Goal: Transaction & Acquisition: Purchase product/service

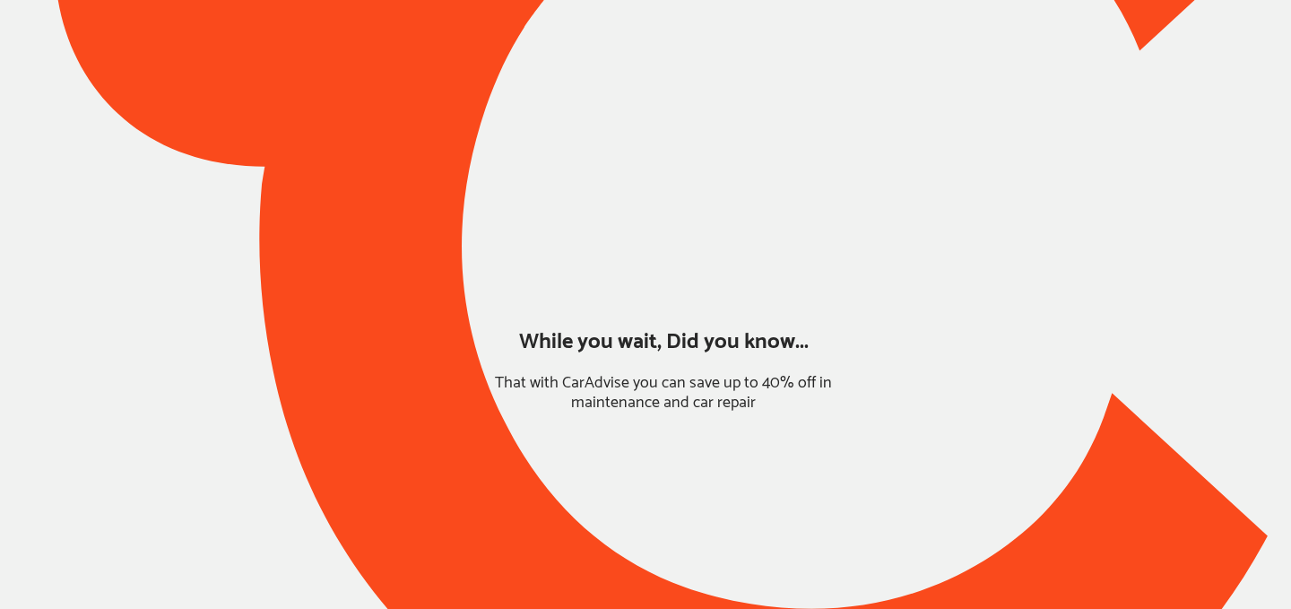
type input "*****"
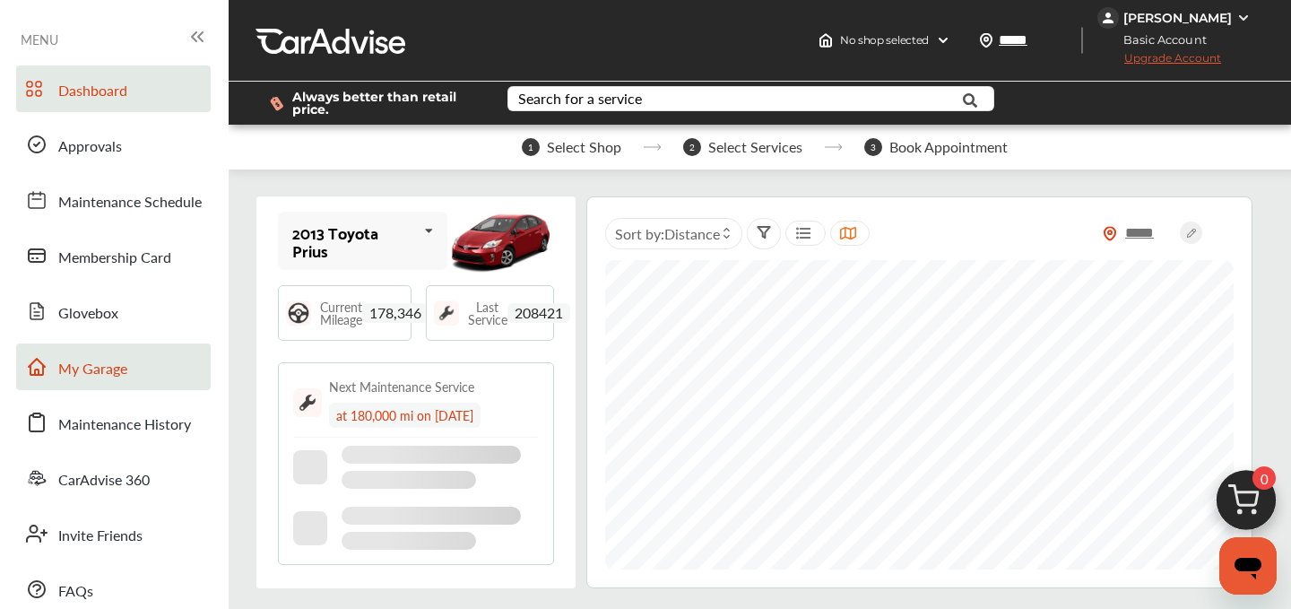
click at [112, 373] on span "My Garage" at bounding box center [92, 369] width 69 height 23
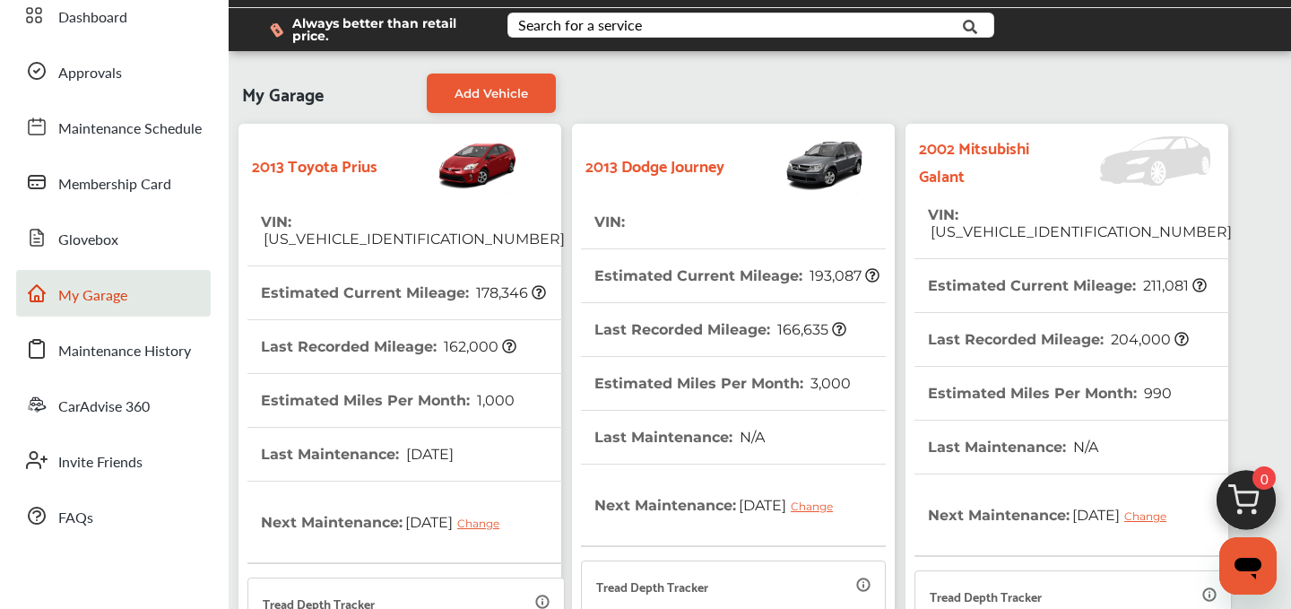
scroll to position [72, 0]
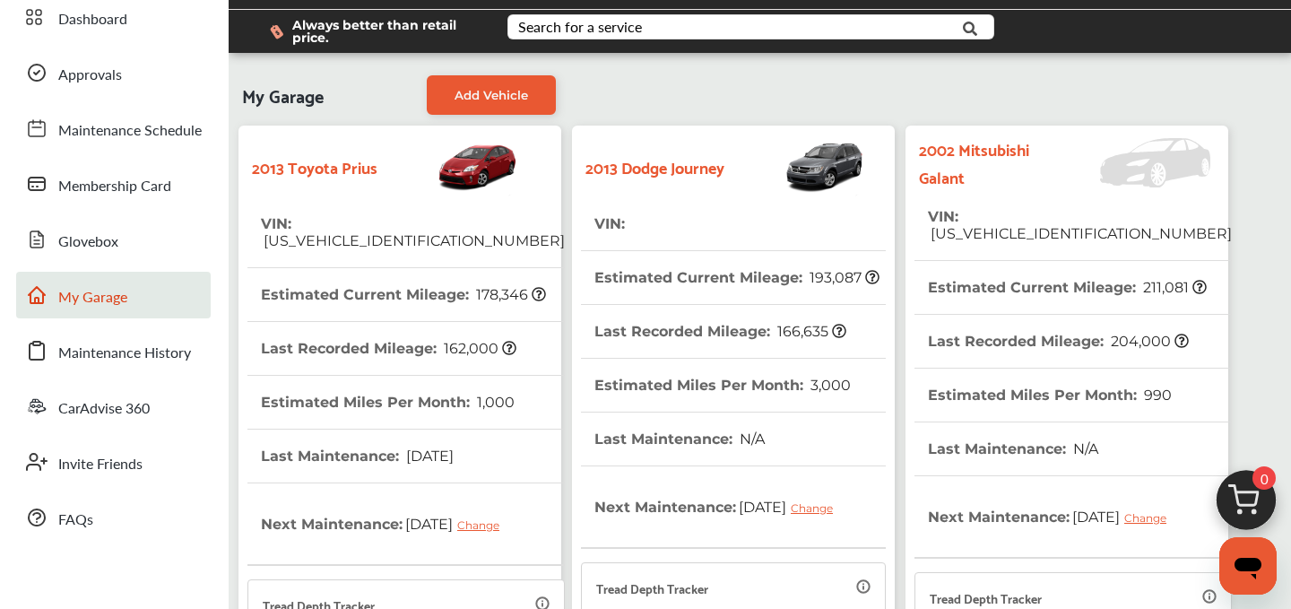
click at [351, 233] on th "VIN : [US_VEHICLE_IDENTIFICATION_NUMBER]" at bounding box center [413, 232] width 304 height 70
click at [380, 232] on span "[US_VEHICLE_IDENTIFICATION_NUMBER]" at bounding box center [413, 240] width 304 height 17
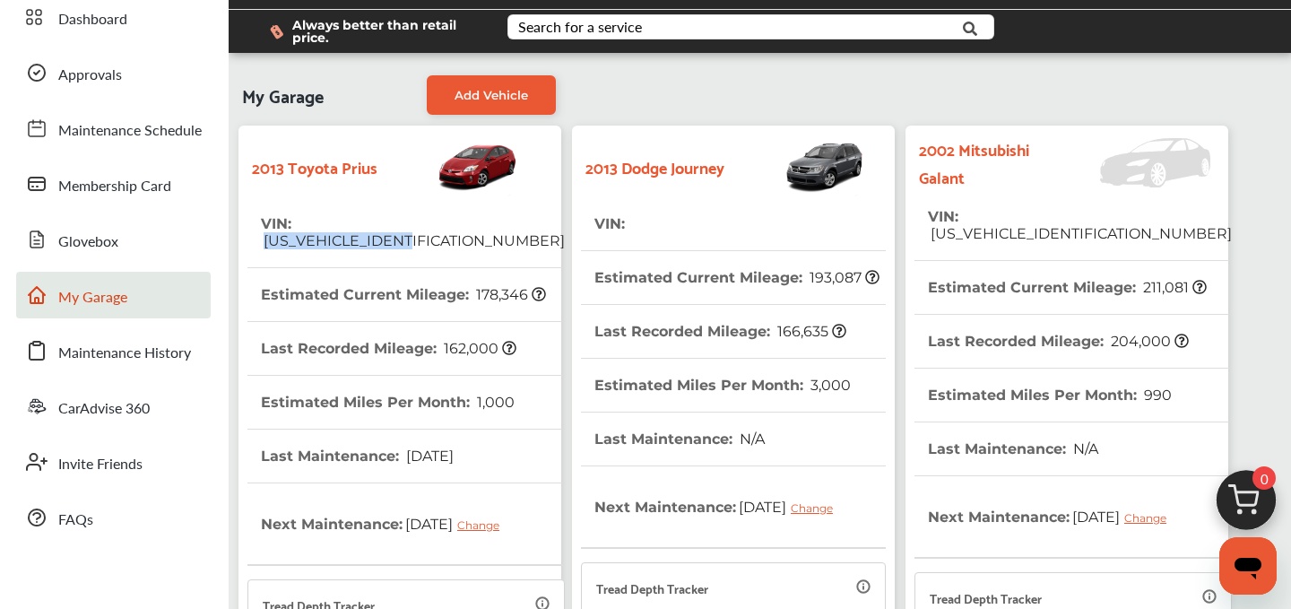
click at [380, 232] on span "[US_VEHICLE_IDENTIFICATION_NUMBER]" at bounding box center [413, 240] width 304 height 17
copy span "[US_VEHICLE_IDENTIFICATION_NUMBER]"
click at [1016, 225] on span "[US_VEHICLE_IDENTIFICATION_NUMBER]" at bounding box center [1080, 233] width 304 height 17
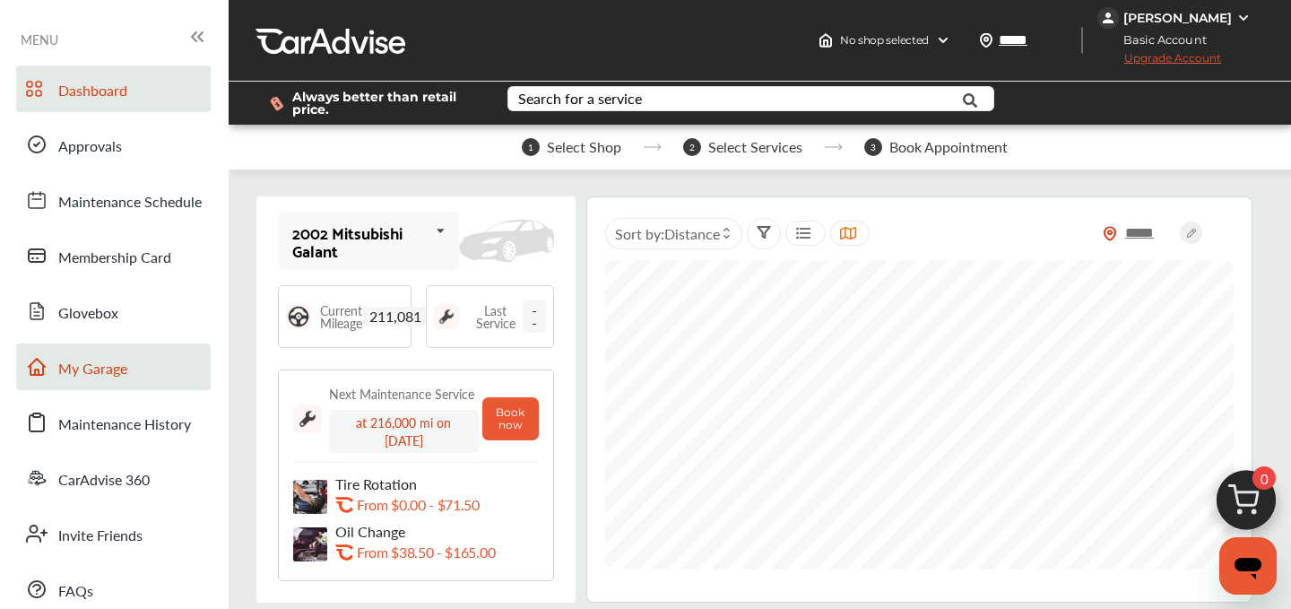
click at [86, 366] on span "My Garage" at bounding box center [92, 369] width 69 height 23
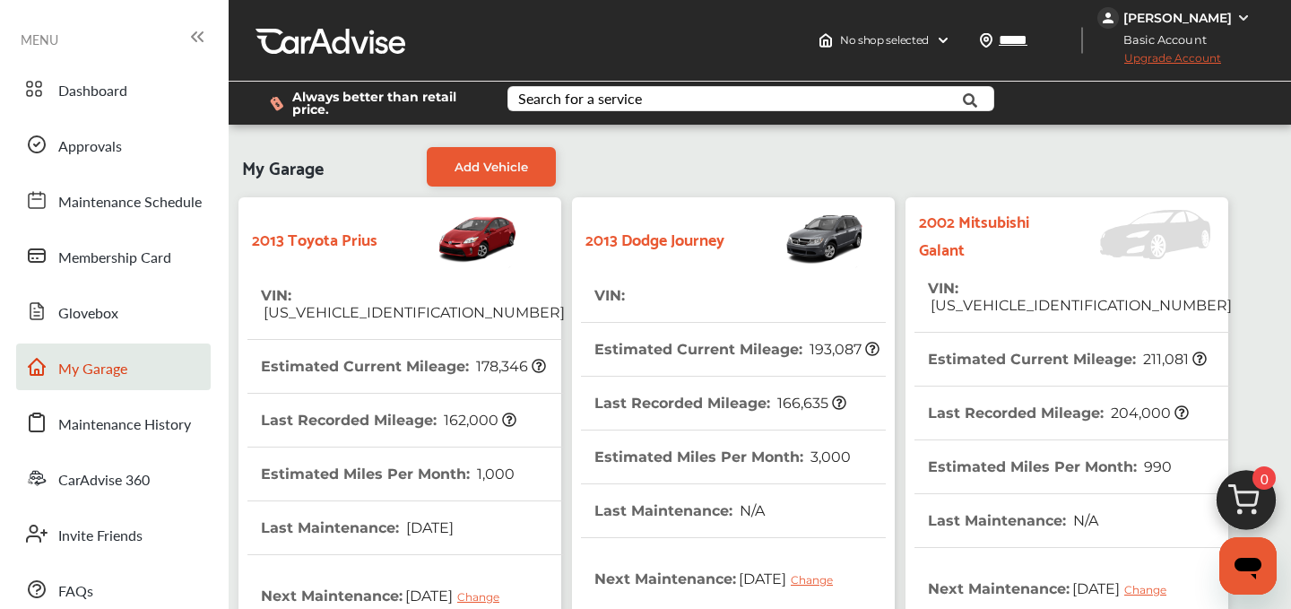
click at [1021, 297] on span "[US_VEHICLE_IDENTIFICATION_NUMBER]" at bounding box center [1080, 305] width 304 height 17
copy span "[US_VEHICLE_IDENTIFICATION_NUMBER]"
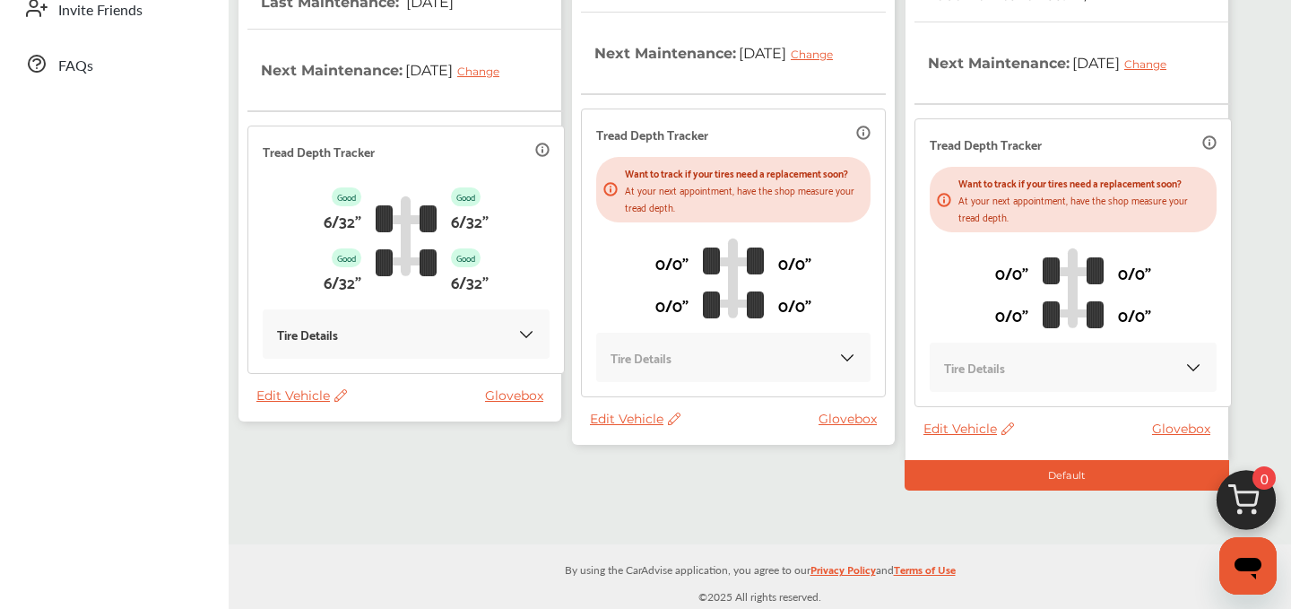
click at [636, 427] on span "Edit Vehicle" at bounding box center [635, 419] width 91 height 16
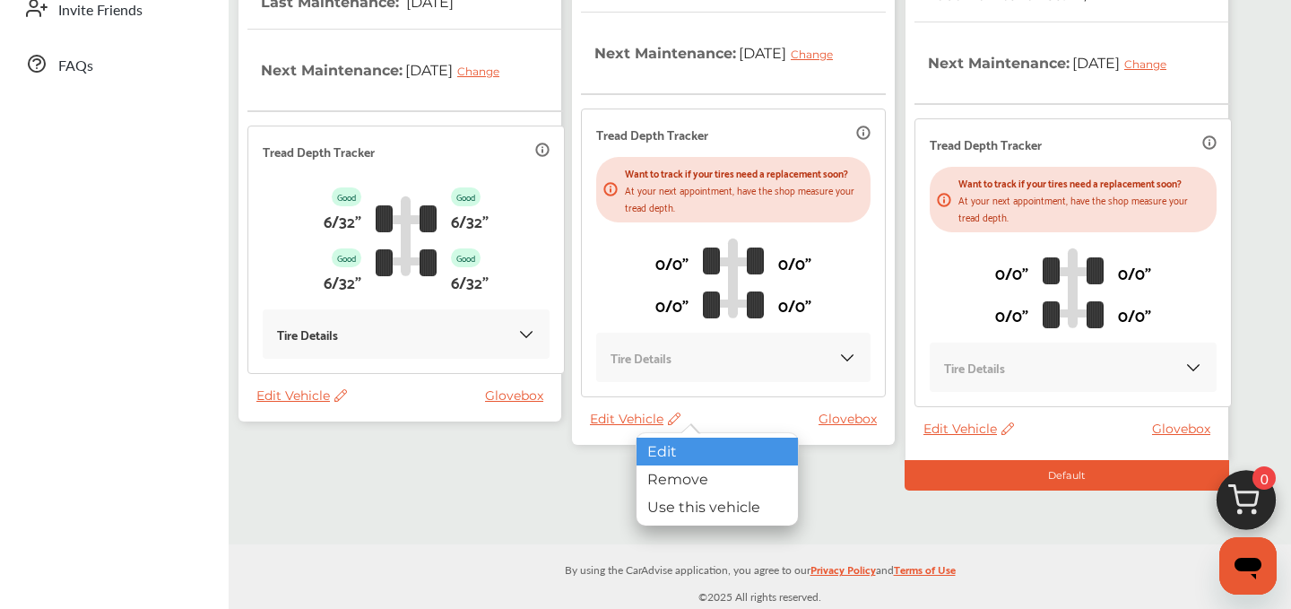
click at [671, 454] on div "Edit" at bounding box center [716, 451] width 161 height 28
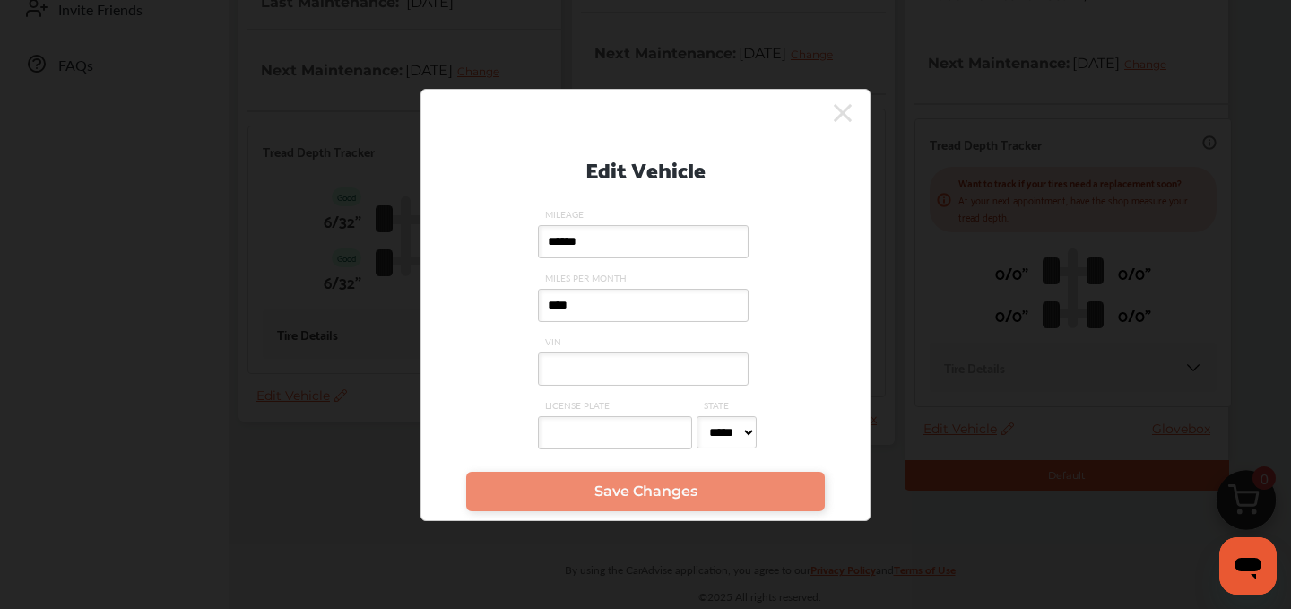
click at [567, 378] on input "VIN" at bounding box center [643, 368] width 211 height 33
paste input "**********"
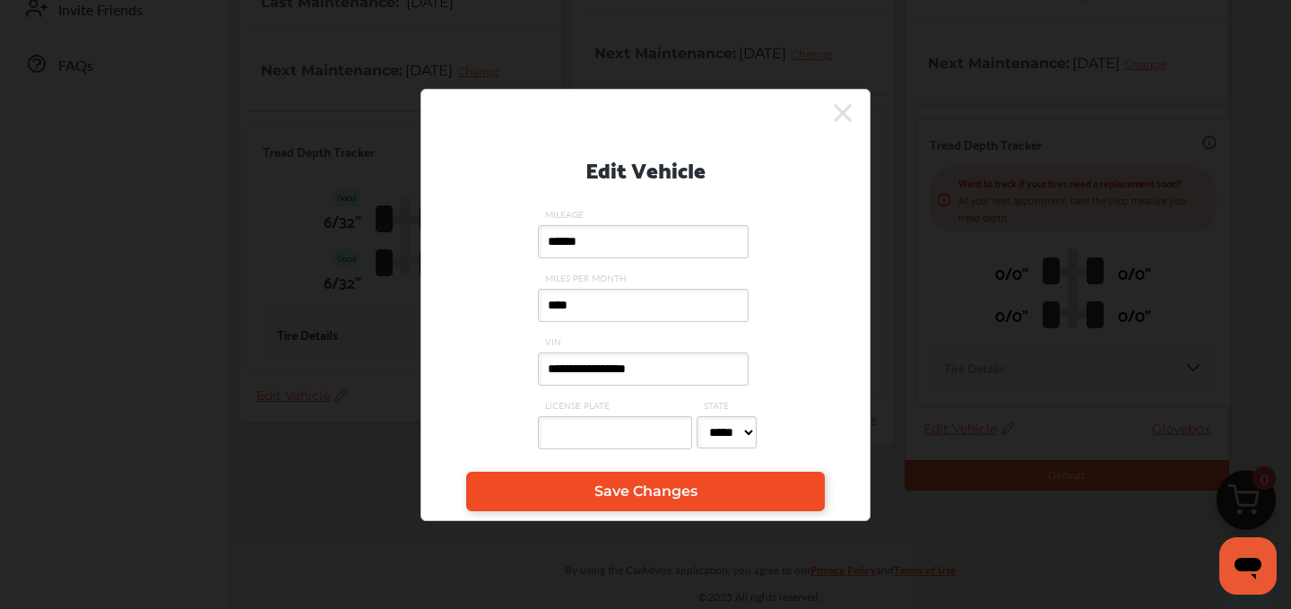
type input "**********"
click at [610, 479] on link "Save Changes" at bounding box center [645, 490] width 359 height 39
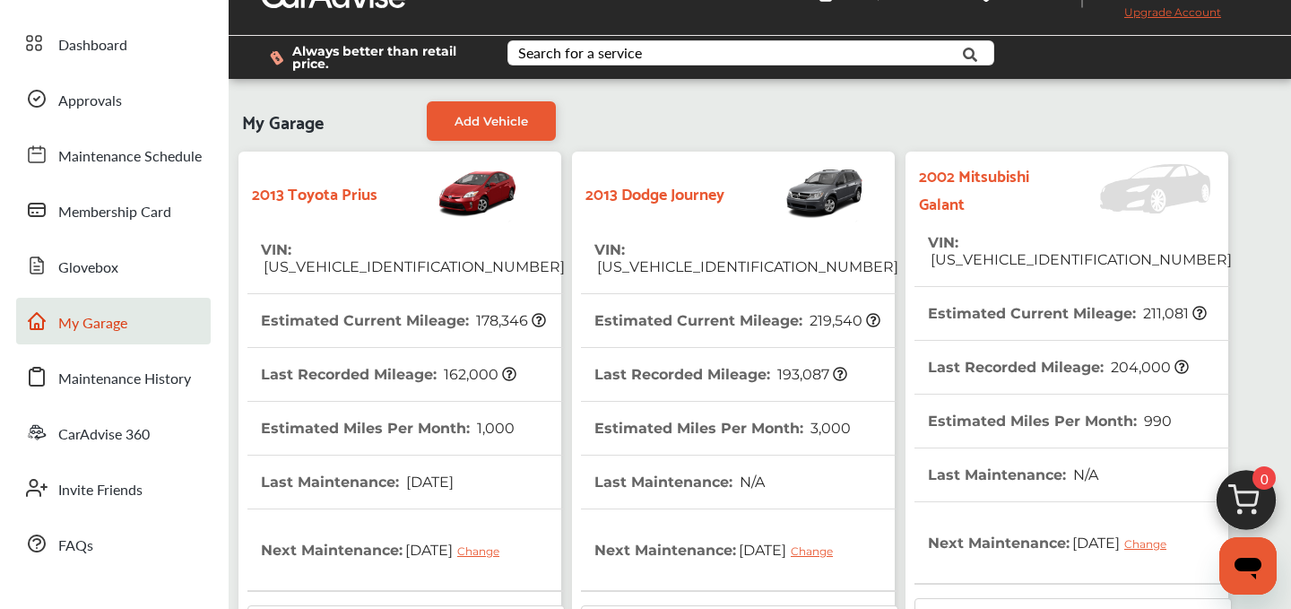
scroll to position [0, 0]
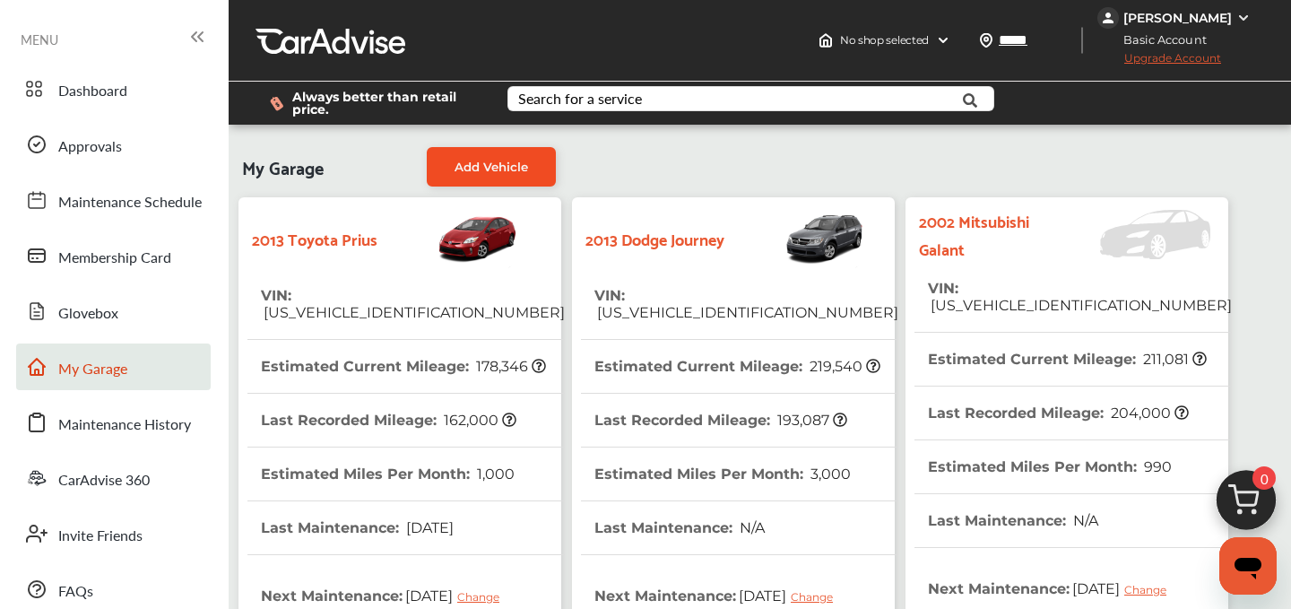
click at [479, 170] on span "Add Vehicle" at bounding box center [491, 167] width 74 height 14
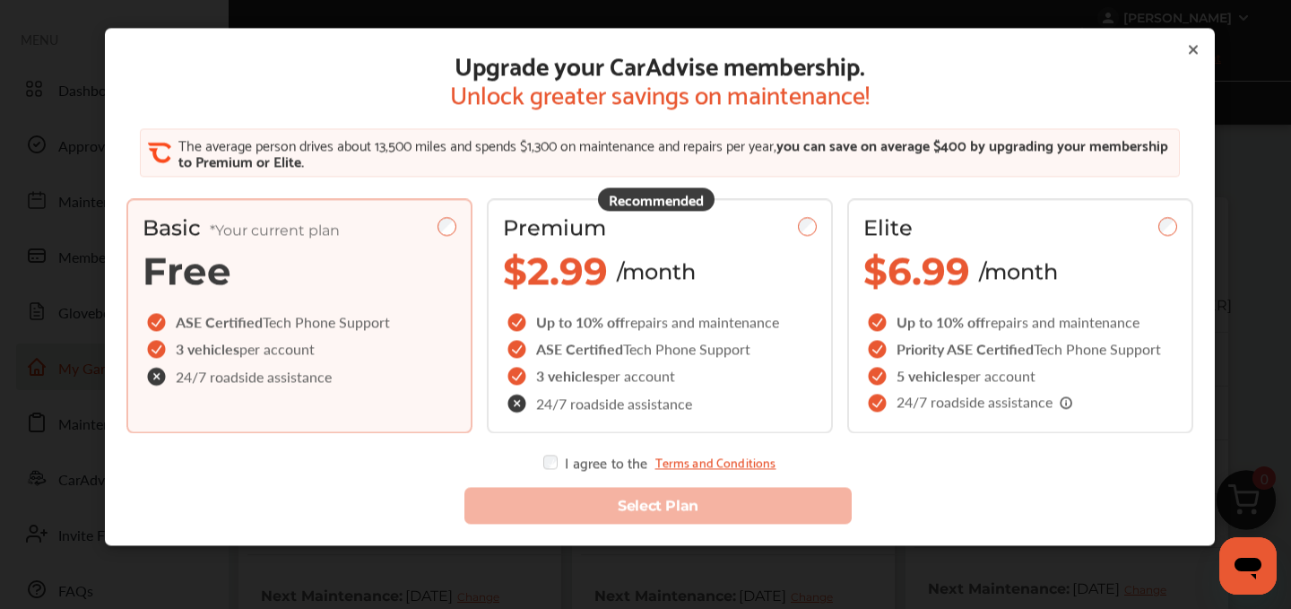
click at [1195, 48] on icon at bounding box center [1193, 49] width 7 height 7
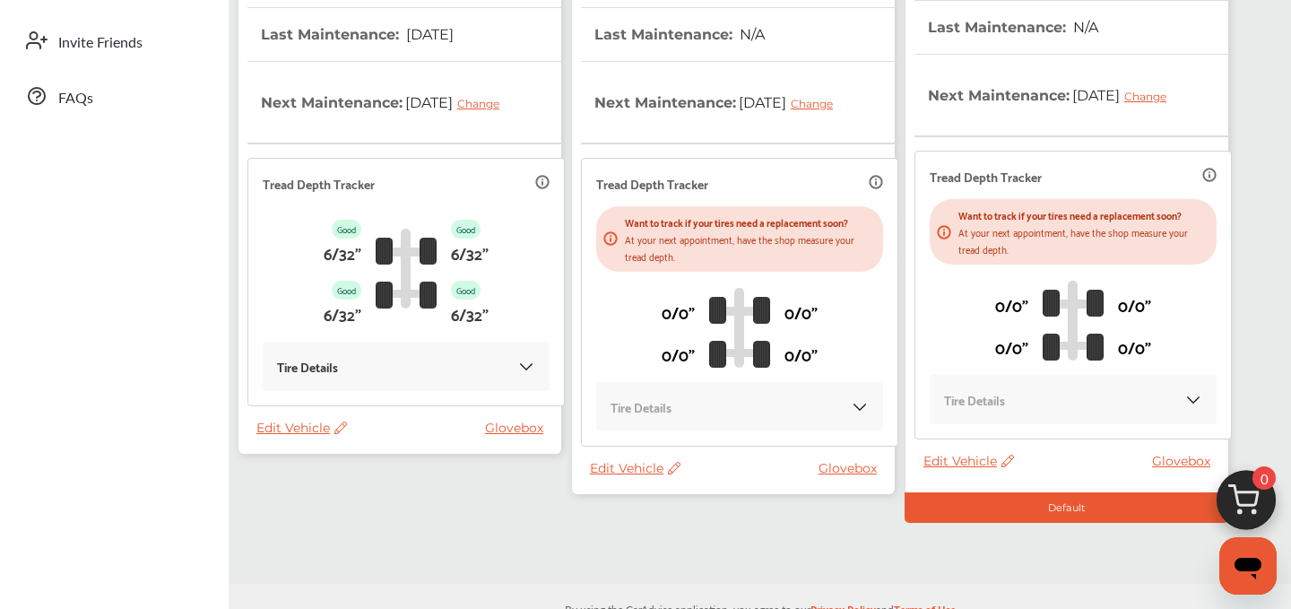
scroll to position [536, 0]
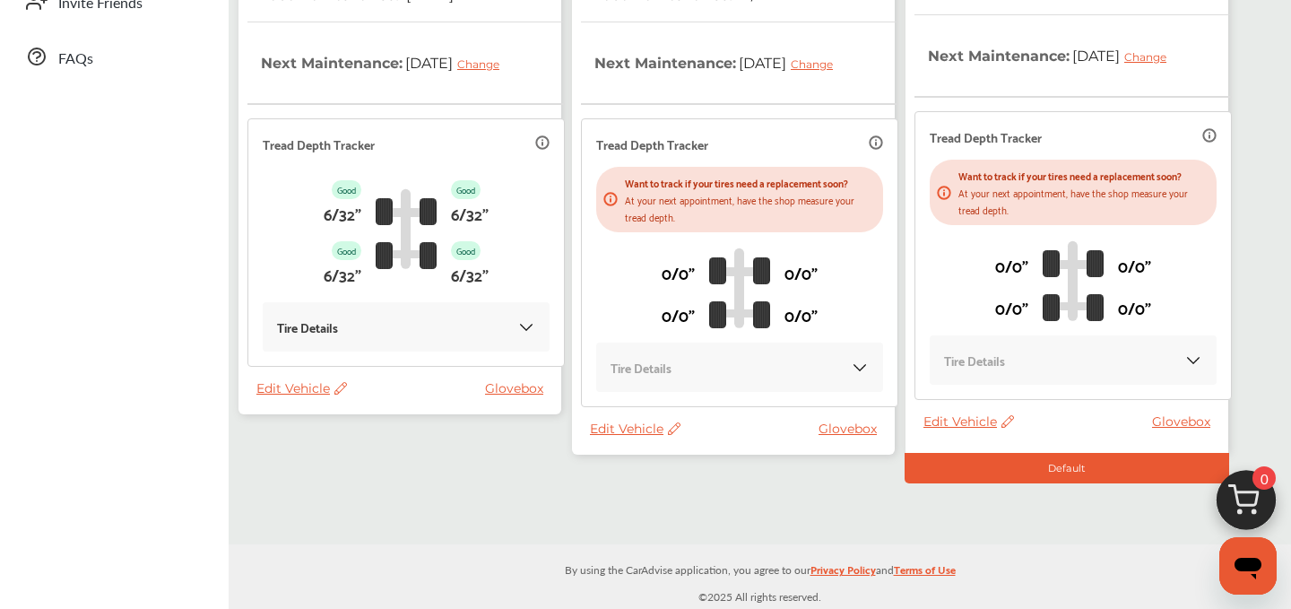
click at [618, 433] on span "Edit Vehicle" at bounding box center [635, 428] width 91 height 16
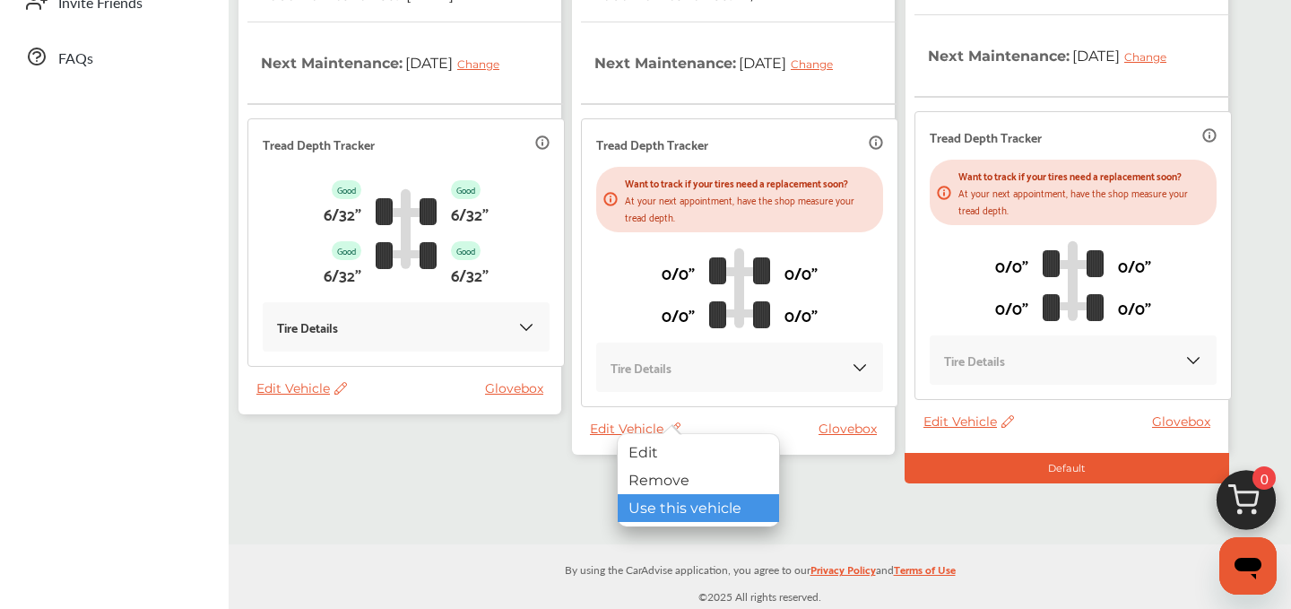
click at [656, 513] on div "Use this vehicle" at bounding box center [698, 508] width 161 height 28
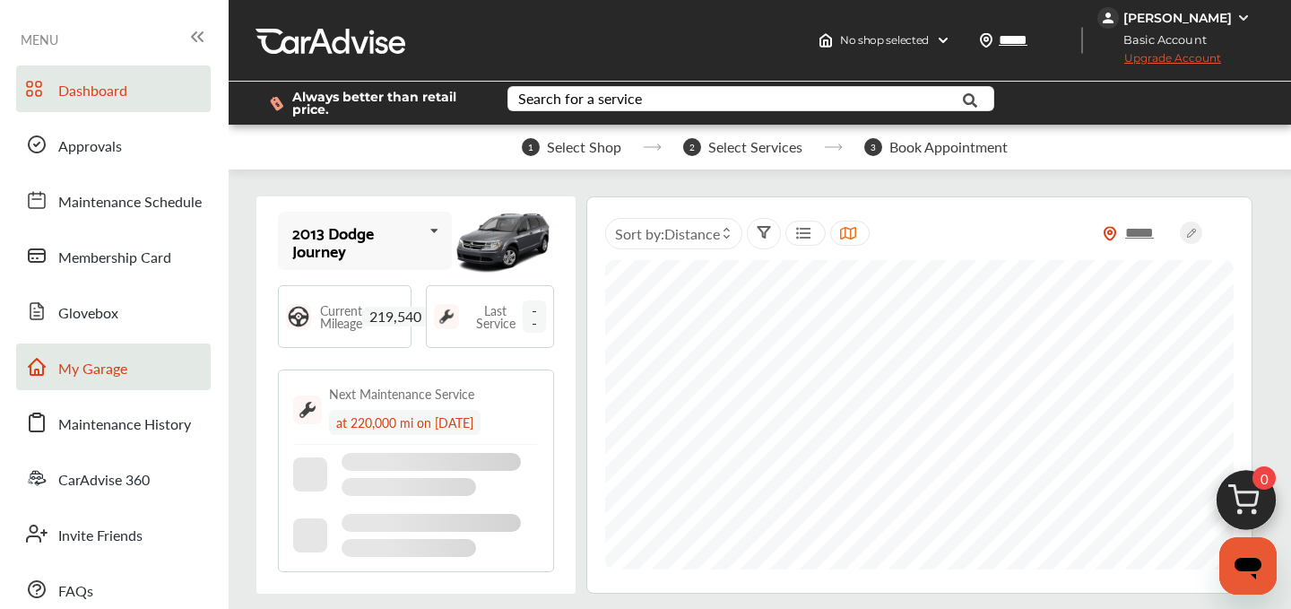
click at [80, 378] on span "My Garage" at bounding box center [92, 369] width 69 height 23
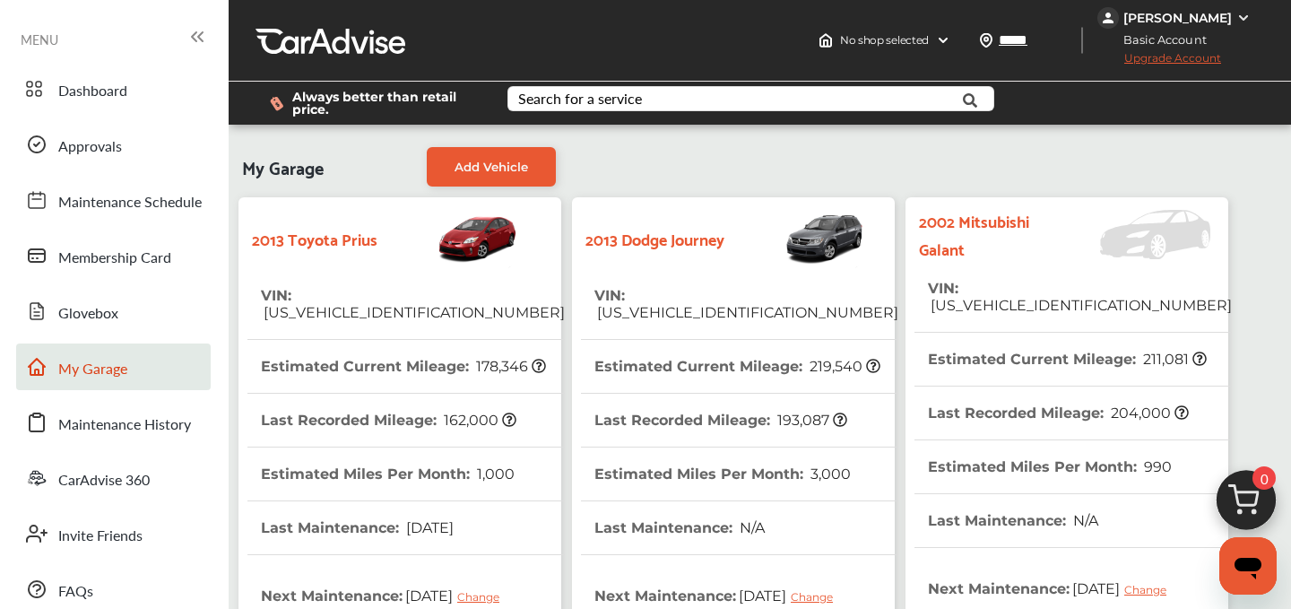
scroll to position [536, 0]
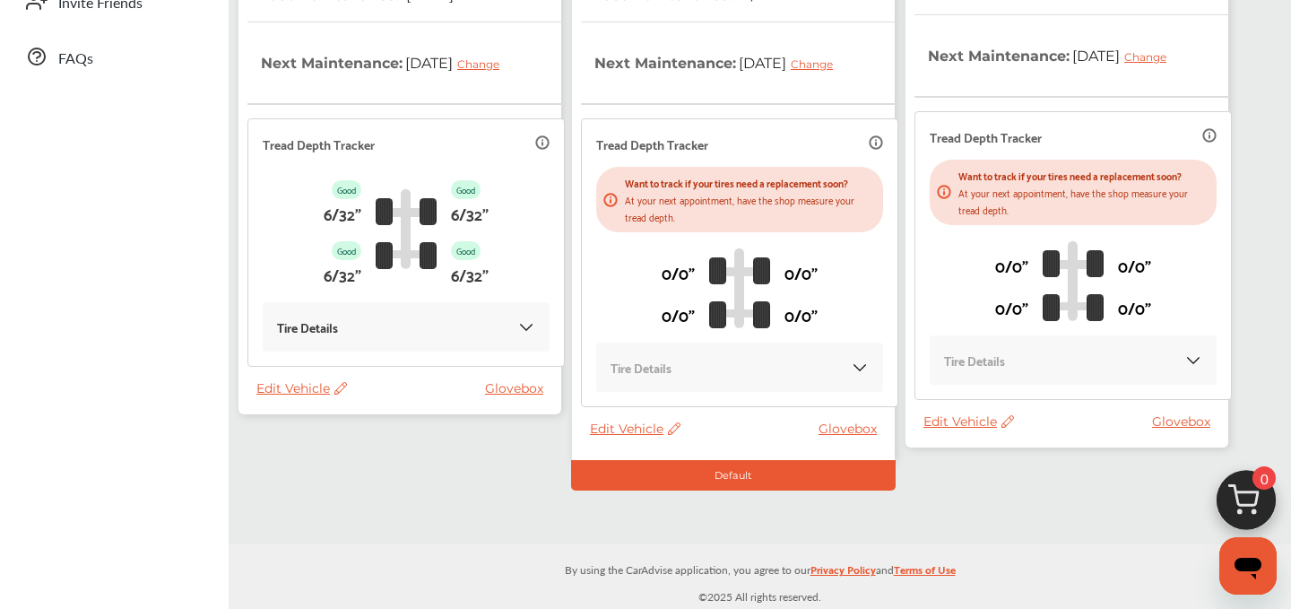
click at [941, 417] on span "Edit Vehicle" at bounding box center [968, 421] width 91 height 16
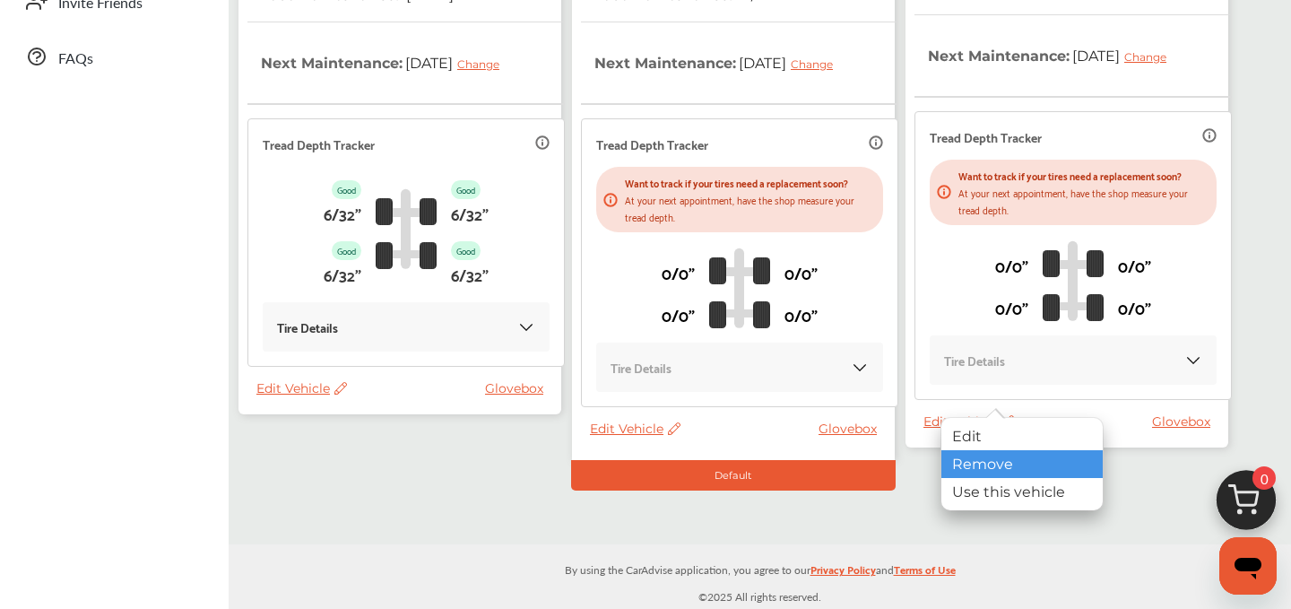
click at [973, 461] on div "Remove" at bounding box center [1021, 464] width 161 height 28
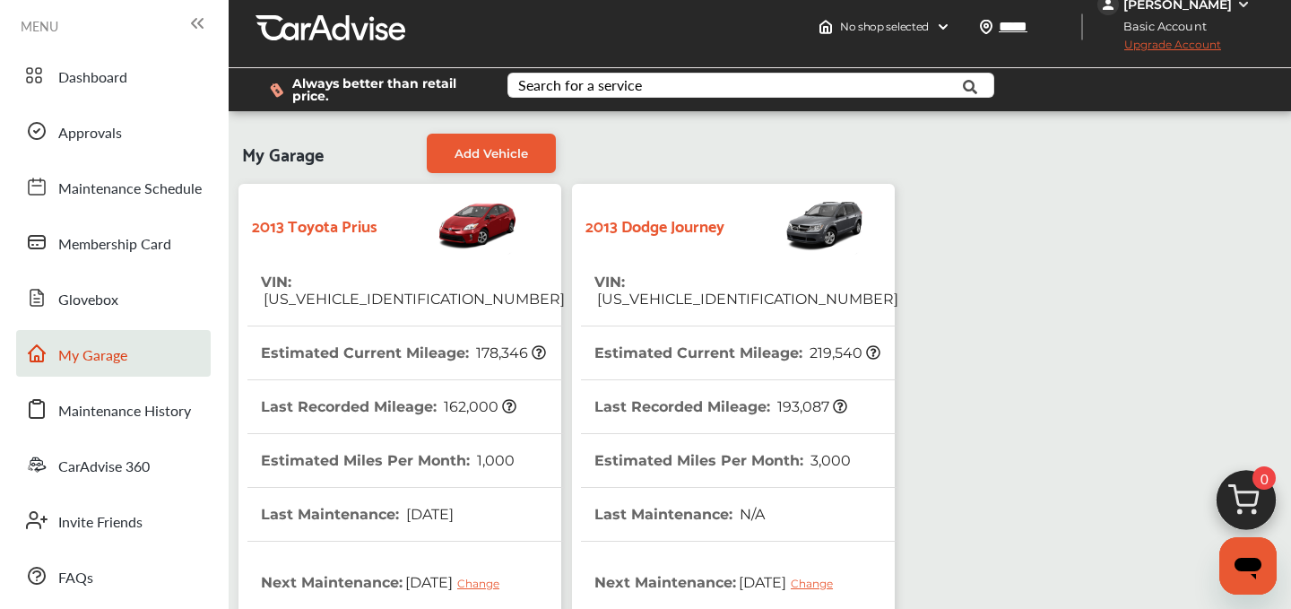
scroll to position [15, 0]
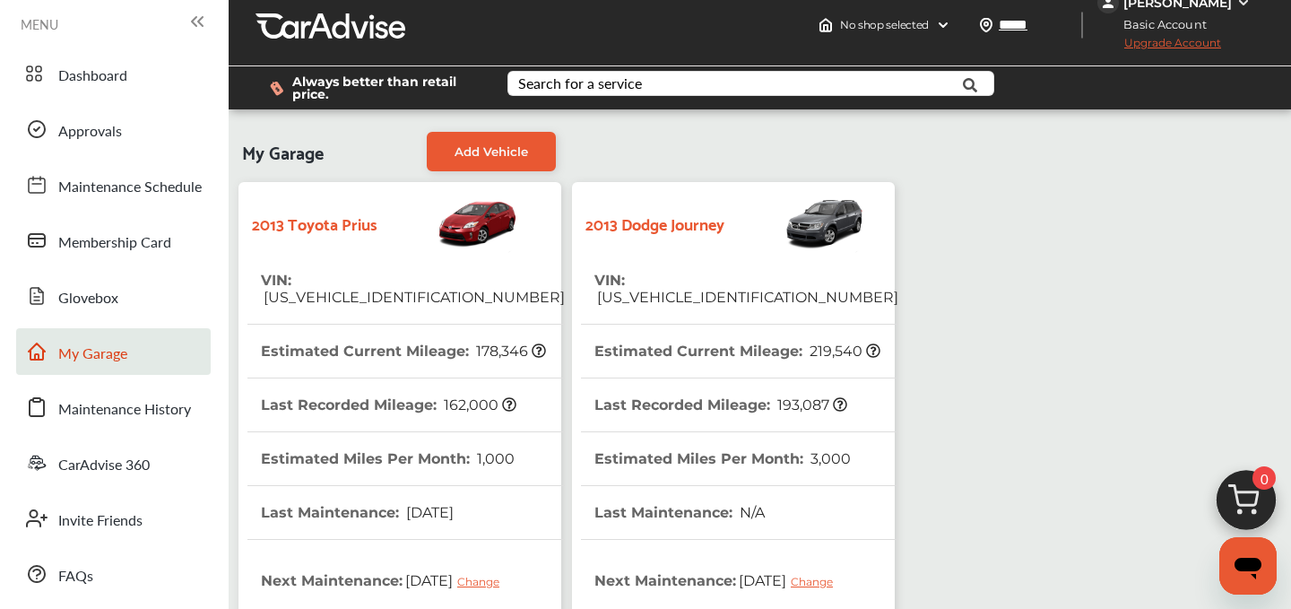
click at [492, 175] on div "My Garage Add Vehicle 2013 Toyota Prius VIN : [US_VEHICLE_IDENTIFICATION_NUMBER…" at bounding box center [566, 565] width 667 height 885
click at [482, 149] on span "Add Vehicle" at bounding box center [491, 151] width 74 height 14
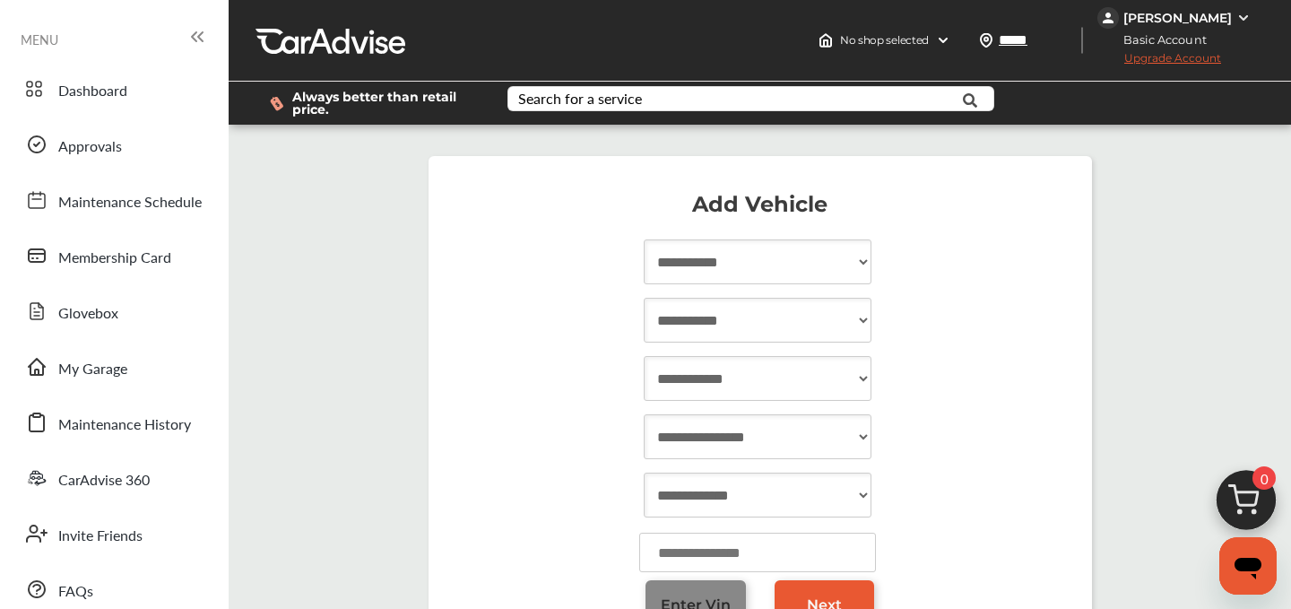
click at [692, 601] on span "Enter Vin" at bounding box center [696, 604] width 70 height 17
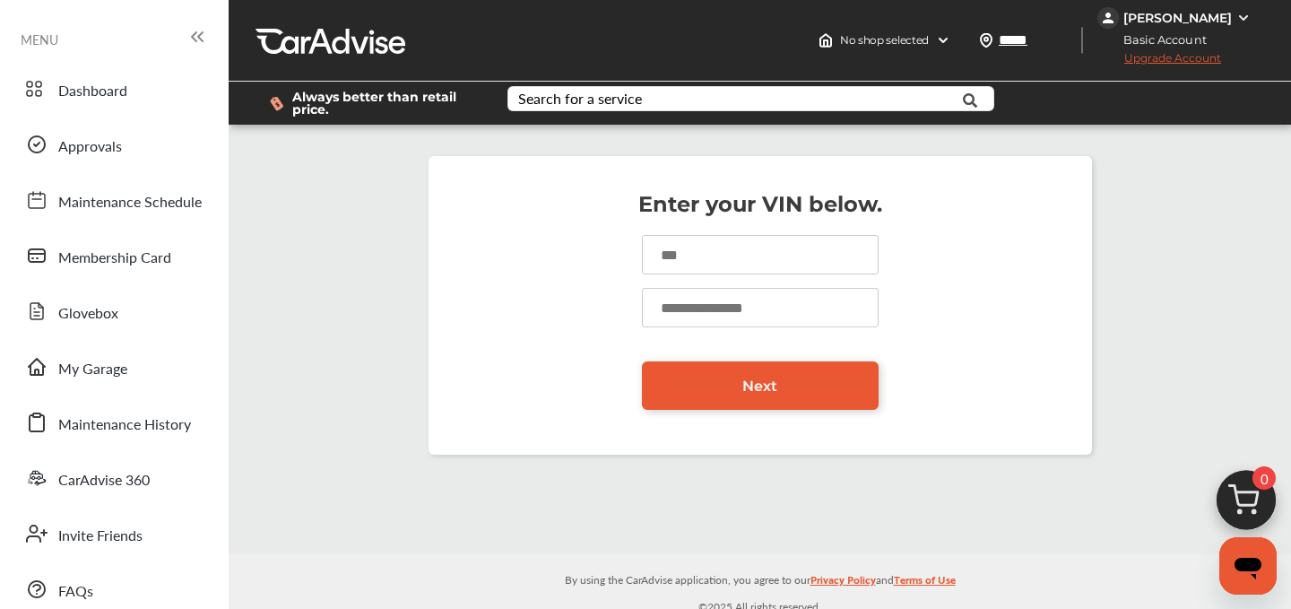
click at [716, 261] on input at bounding box center [760, 254] width 237 height 39
paste input "**********"
type input "**********"
click at [698, 302] on input "number" at bounding box center [760, 307] width 237 height 39
type input "******"
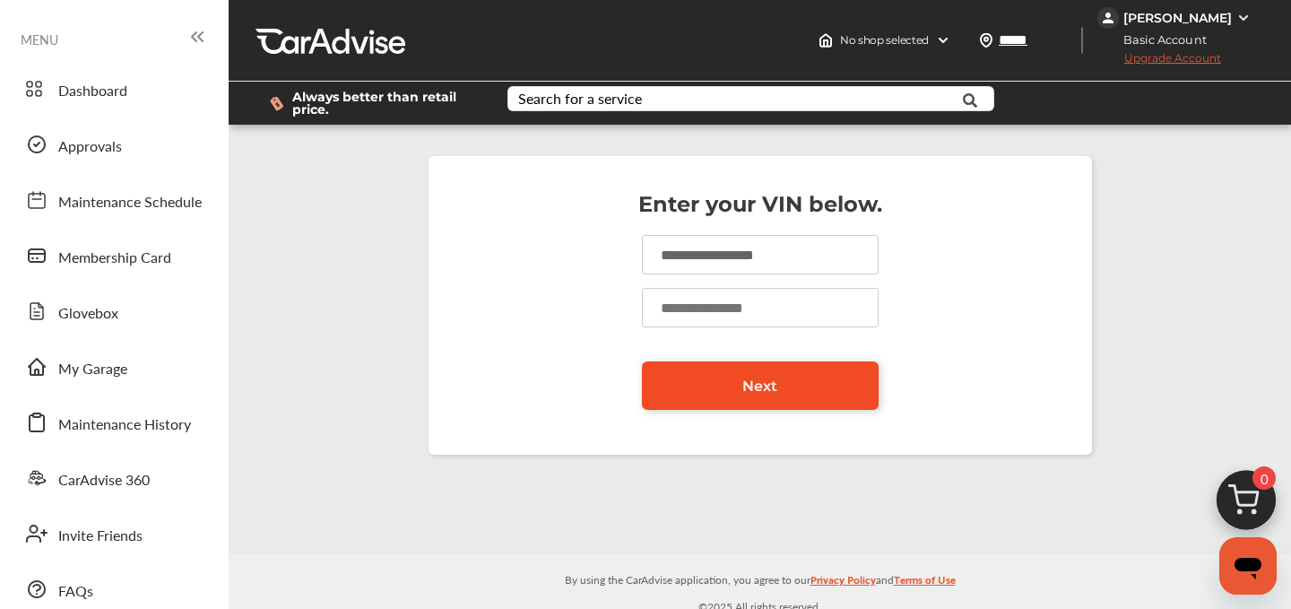
click at [748, 370] on link "Next" at bounding box center [760, 385] width 237 height 48
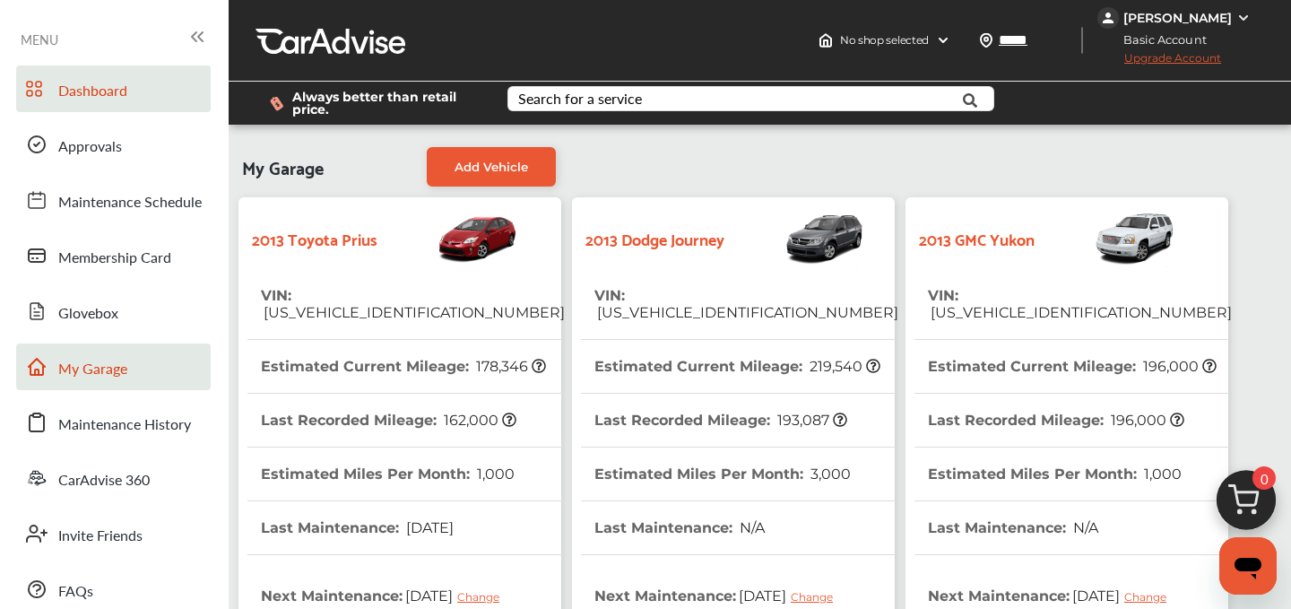
click at [98, 82] on span "Dashboard" at bounding box center [92, 91] width 69 height 23
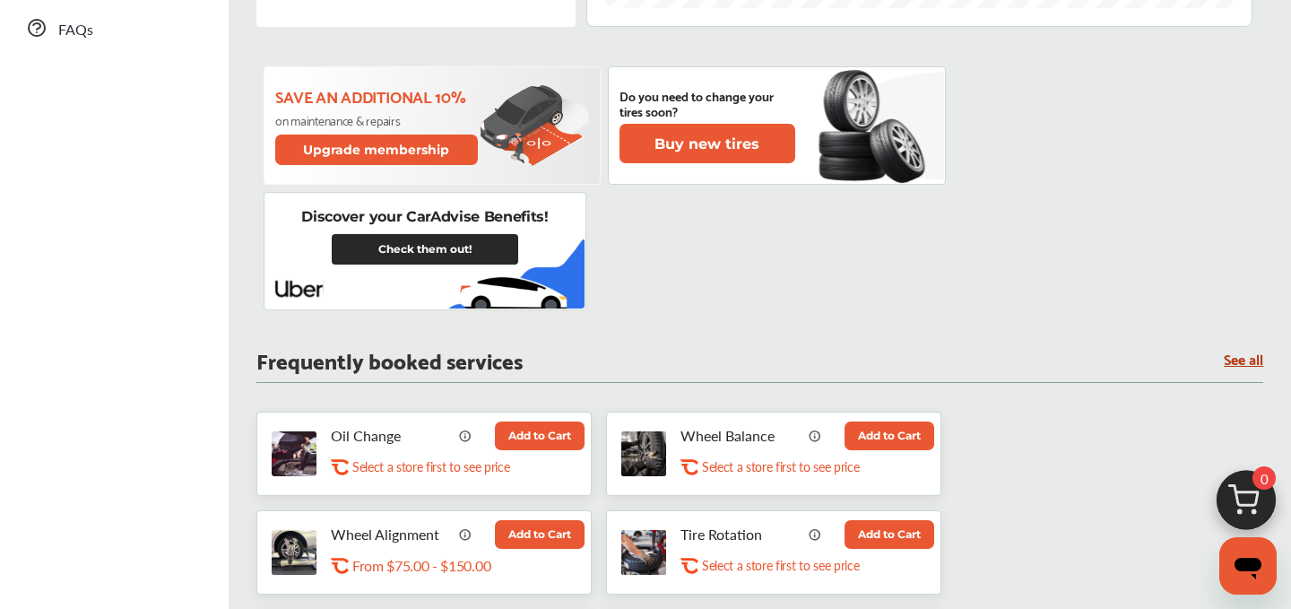
scroll to position [592, 0]
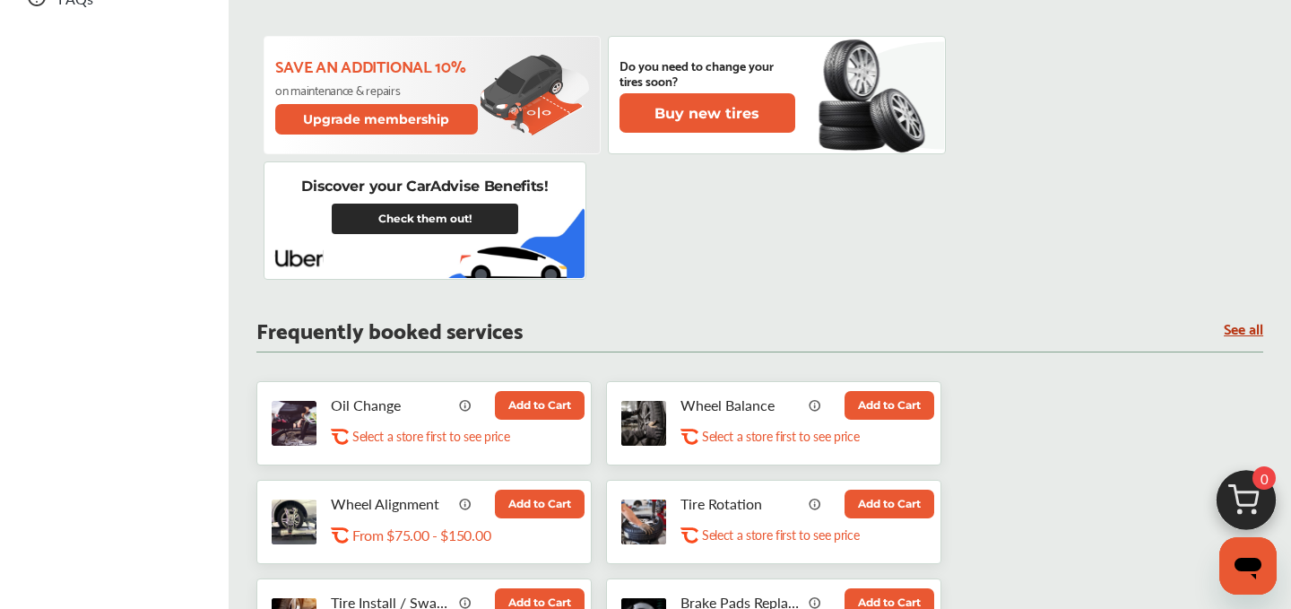
click at [536, 398] on button "Add to Cart" at bounding box center [540, 405] width 90 height 29
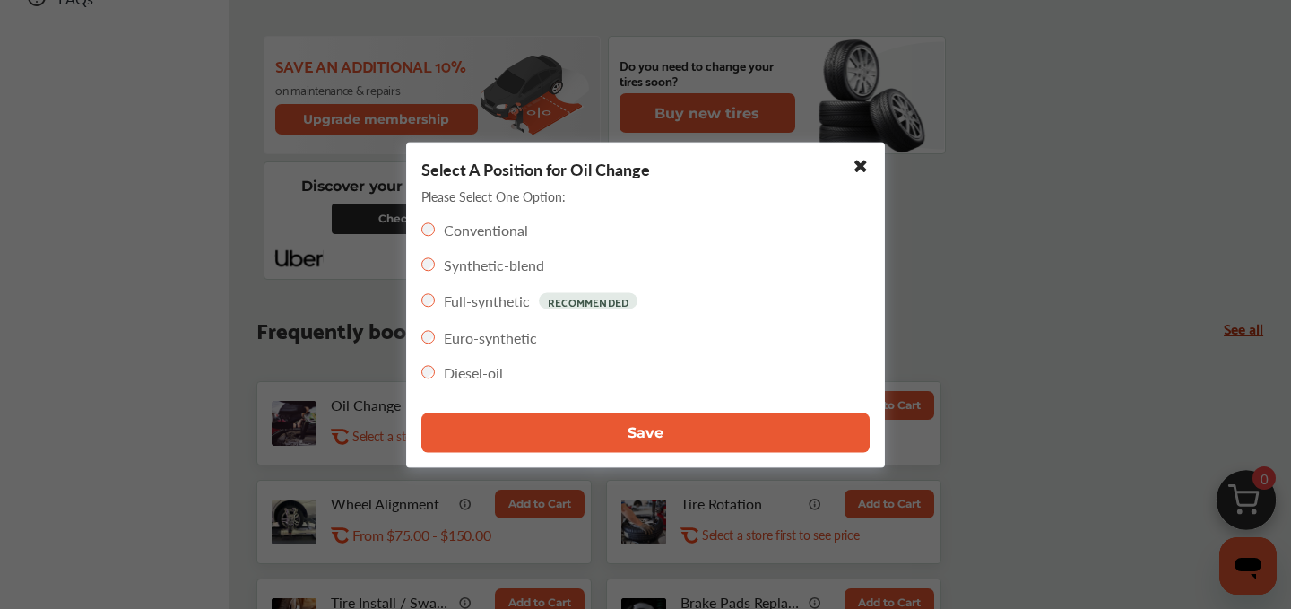
click at [662, 417] on button "Save" at bounding box center [645, 431] width 448 height 39
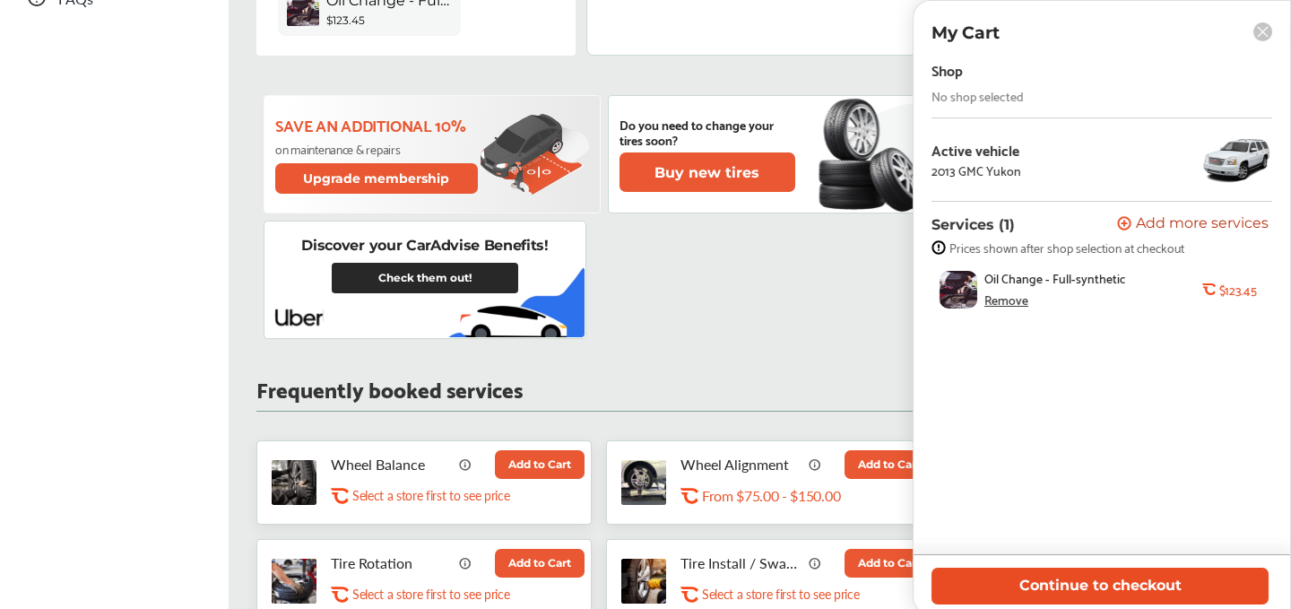
click at [1075, 588] on button "Continue to checkout" at bounding box center [1099, 585] width 337 height 37
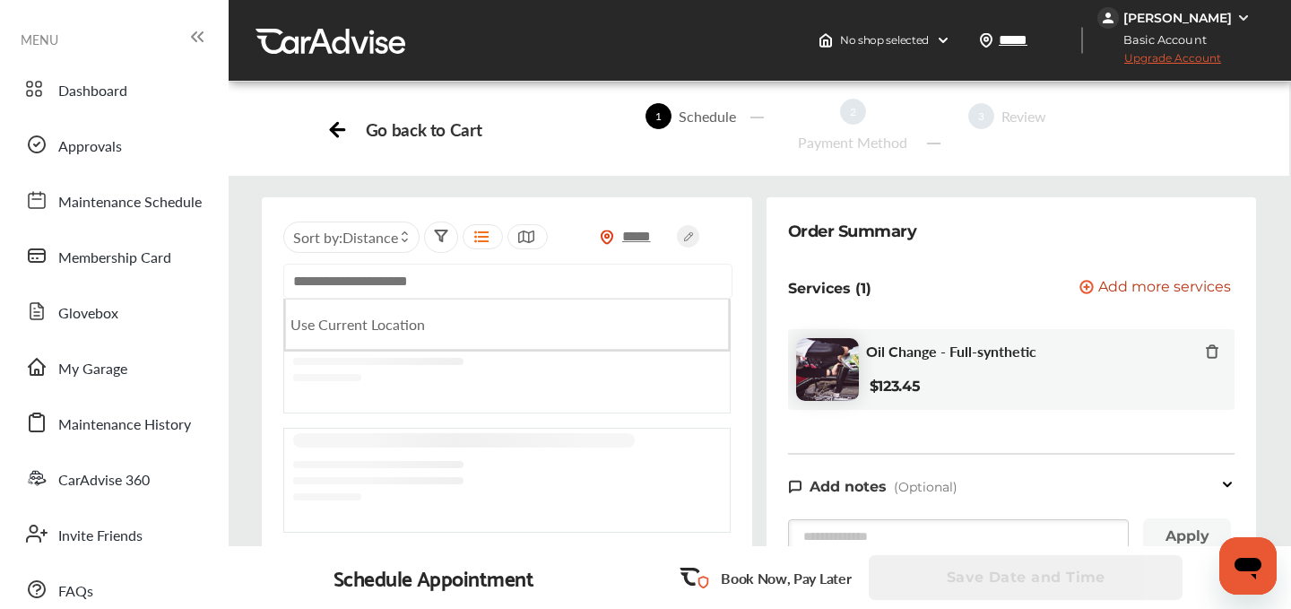
click at [340, 284] on input "text" at bounding box center [507, 281] width 449 height 35
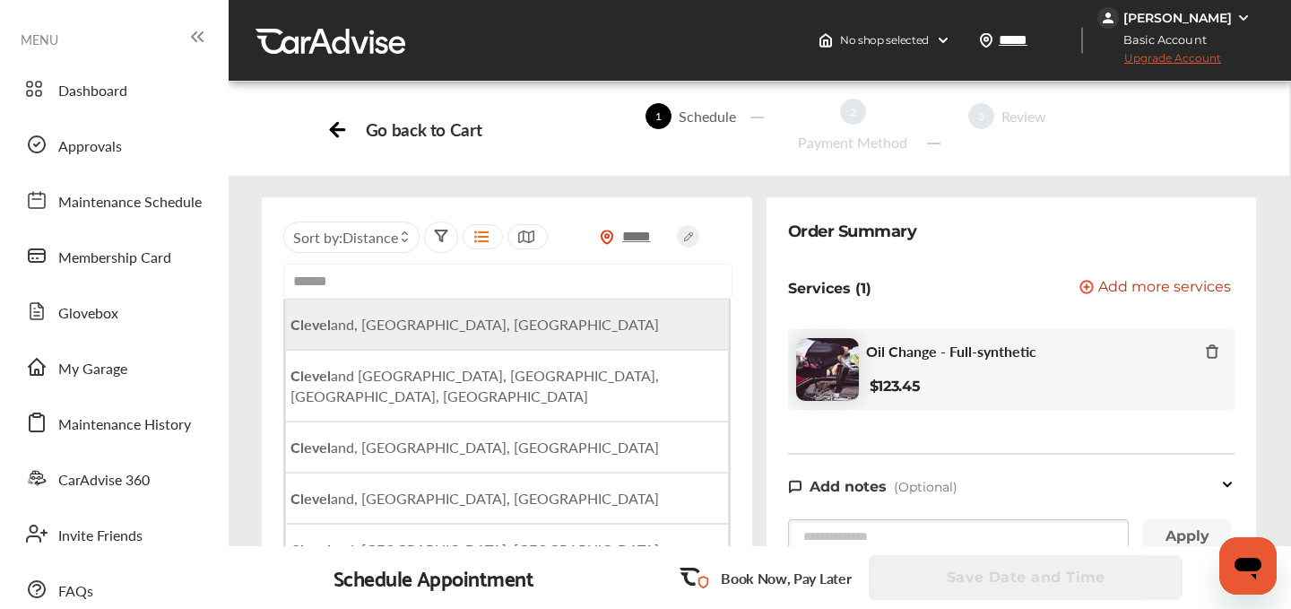
click at [333, 345] on li "Clevel and, [GEOGRAPHIC_DATA], [GEOGRAPHIC_DATA]" at bounding box center [507, 323] width 444 height 51
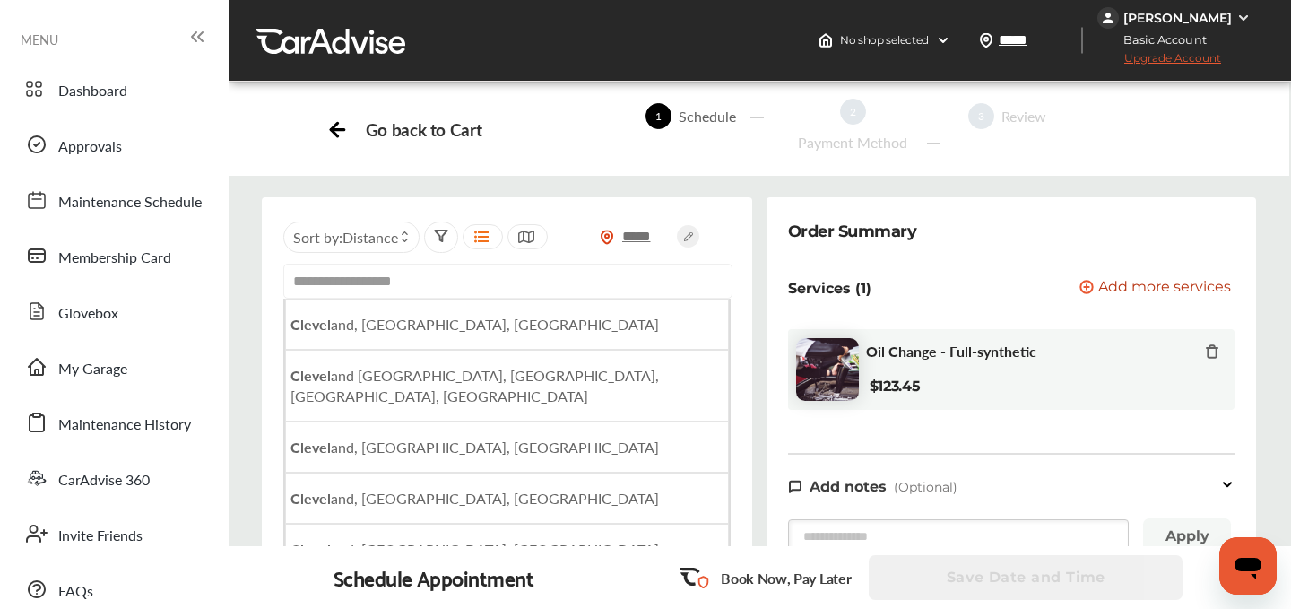
click at [433, 283] on input "**********" at bounding box center [507, 281] width 449 height 35
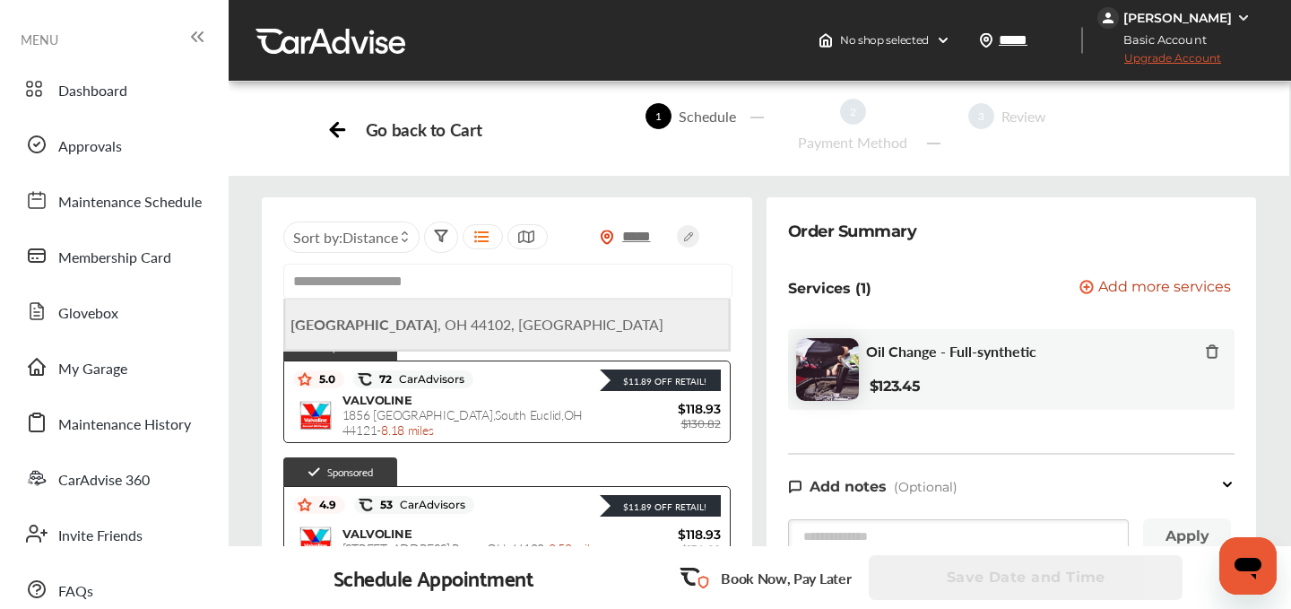
click at [419, 323] on span "[GEOGRAPHIC_DATA], [GEOGRAPHIC_DATA]" at bounding box center [476, 324] width 373 height 21
type input "**********"
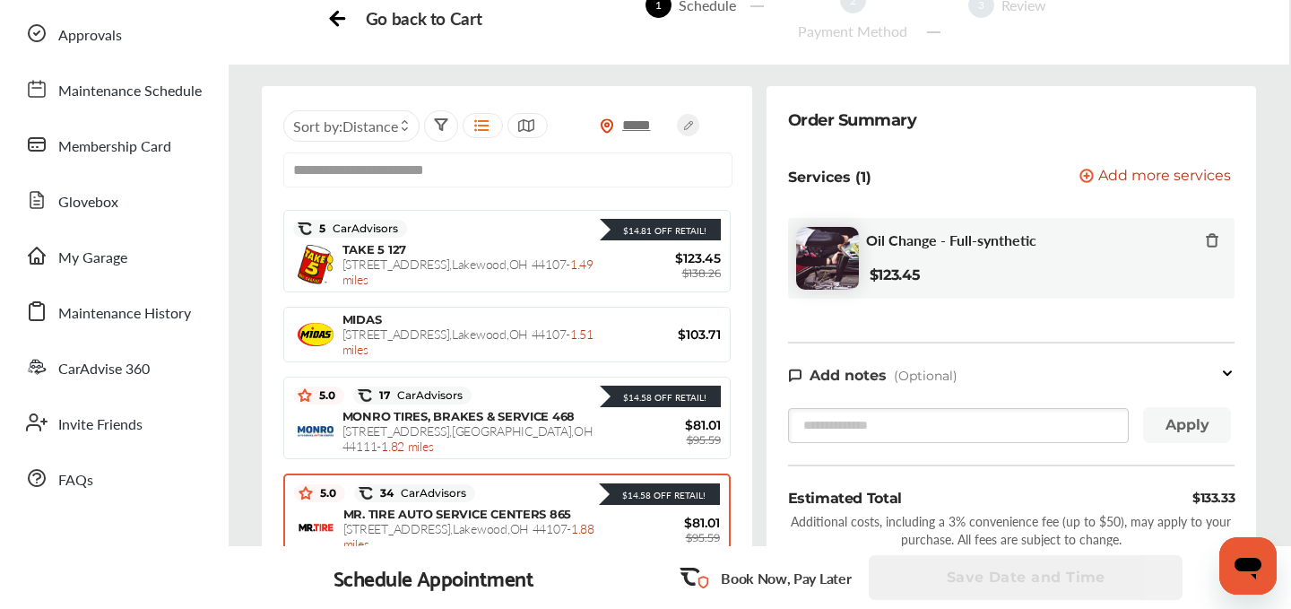
scroll to position [446, 0]
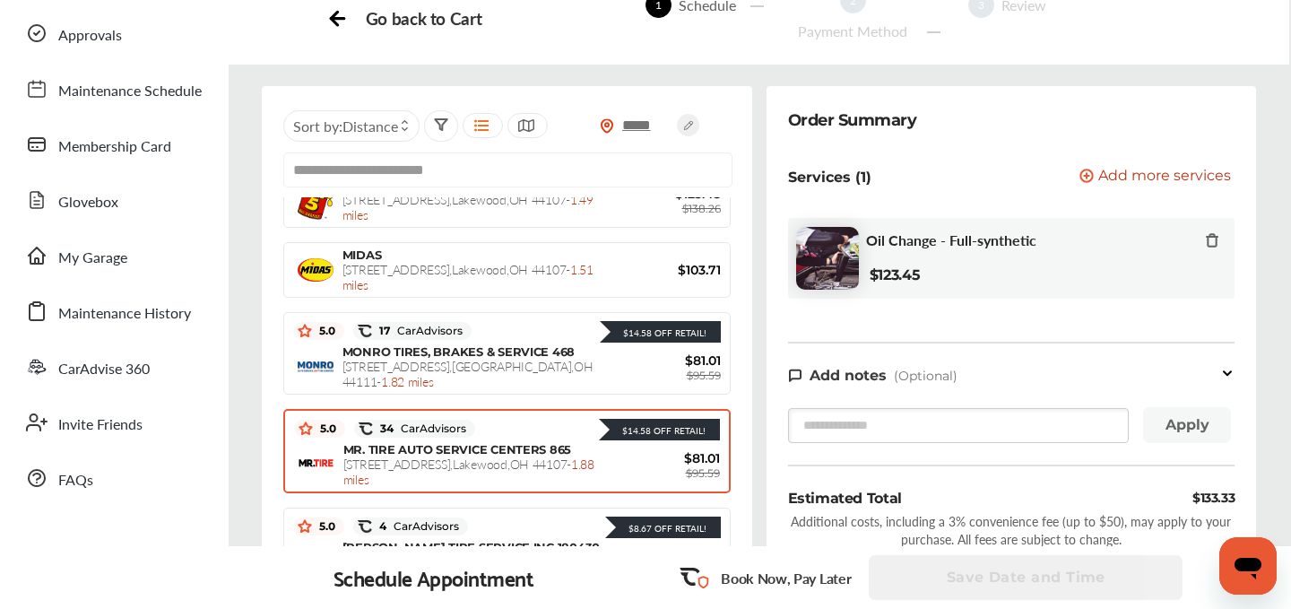
click at [411, 449] on span "MR. TIRE AUTO SERVICE CENTERS 865" at bounding box center [457, 449] width 228 height 14
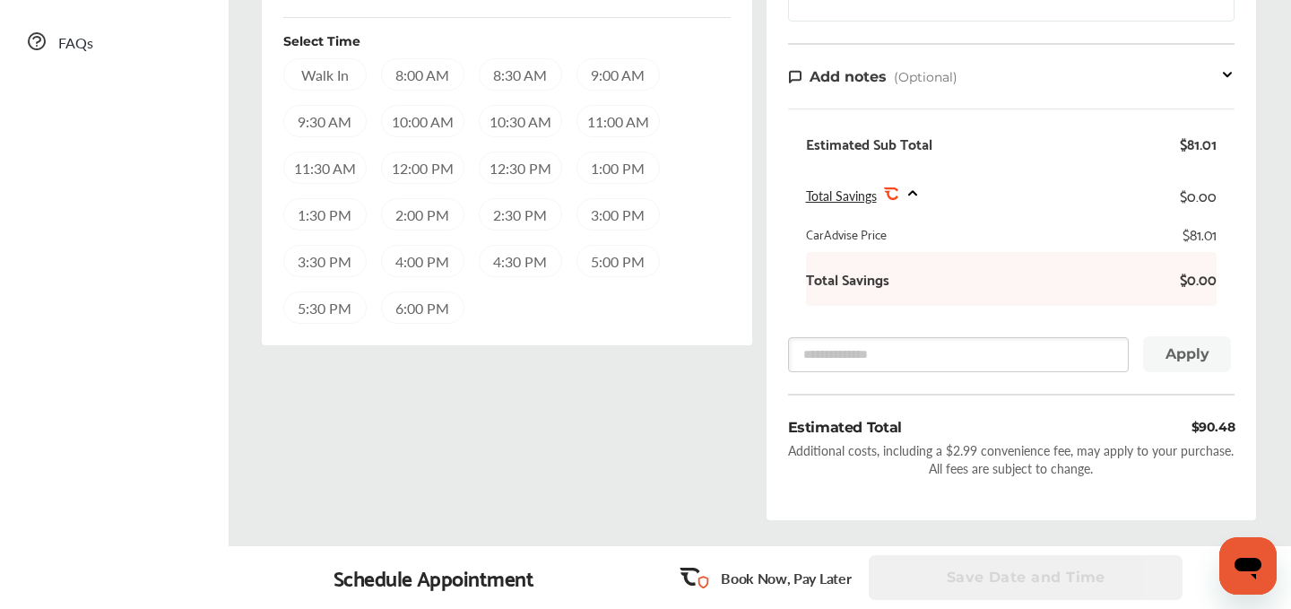
scroll to position [537, 0]
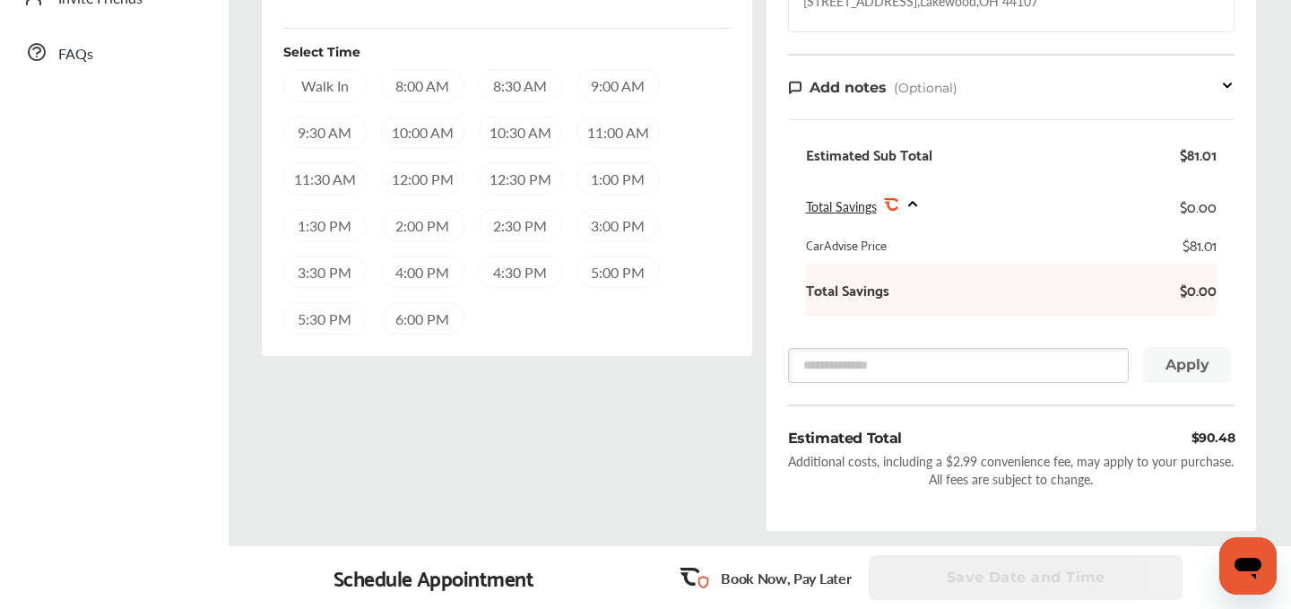
click at [429, 227] on div "2:00 PM" at bounding box center [422, 225] width 83 height 32
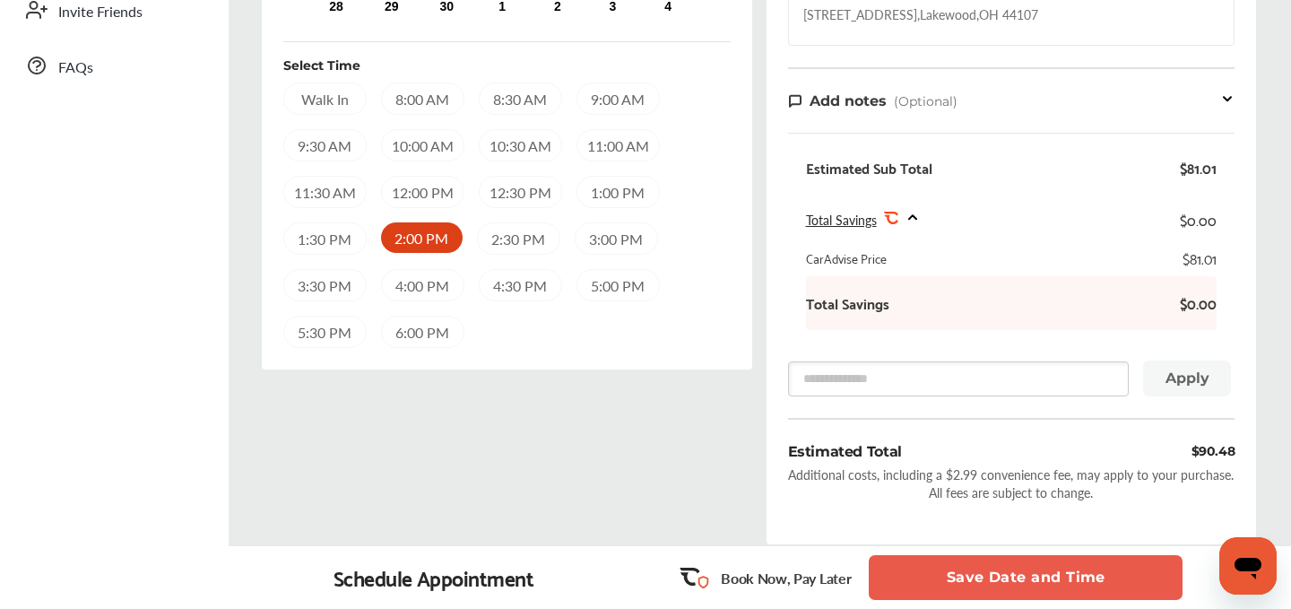
scroll to position [683, 0]
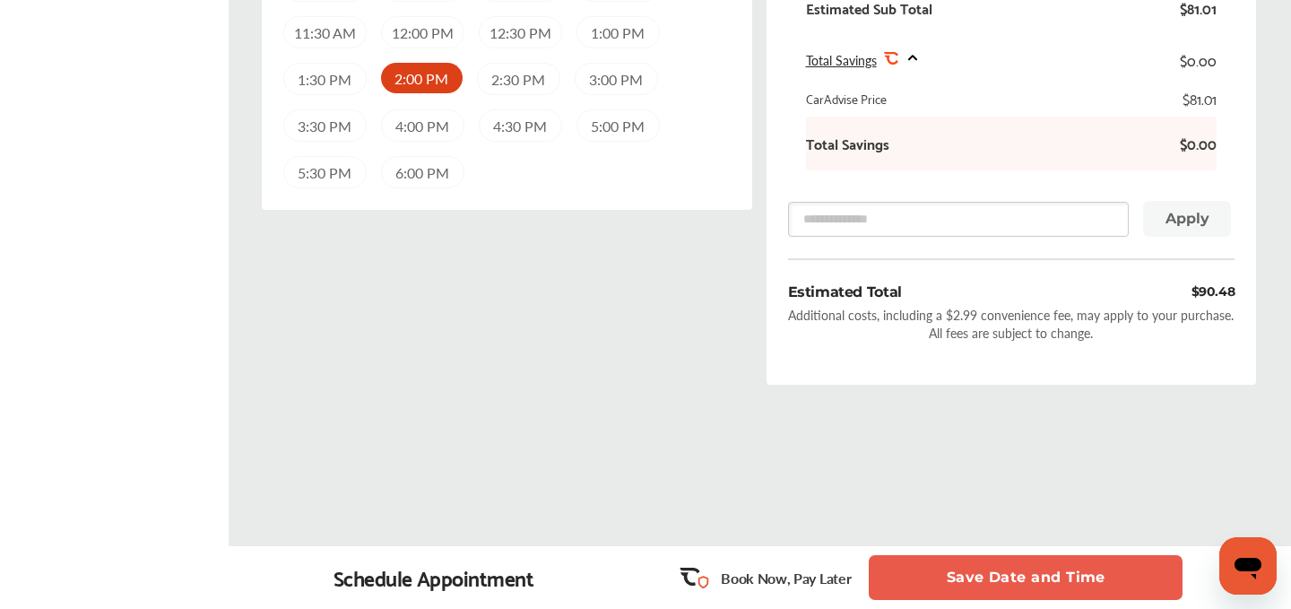
click at [988, 573] on button "Save Date and Time" at bounding box center [1026, 577] width 314 height 45
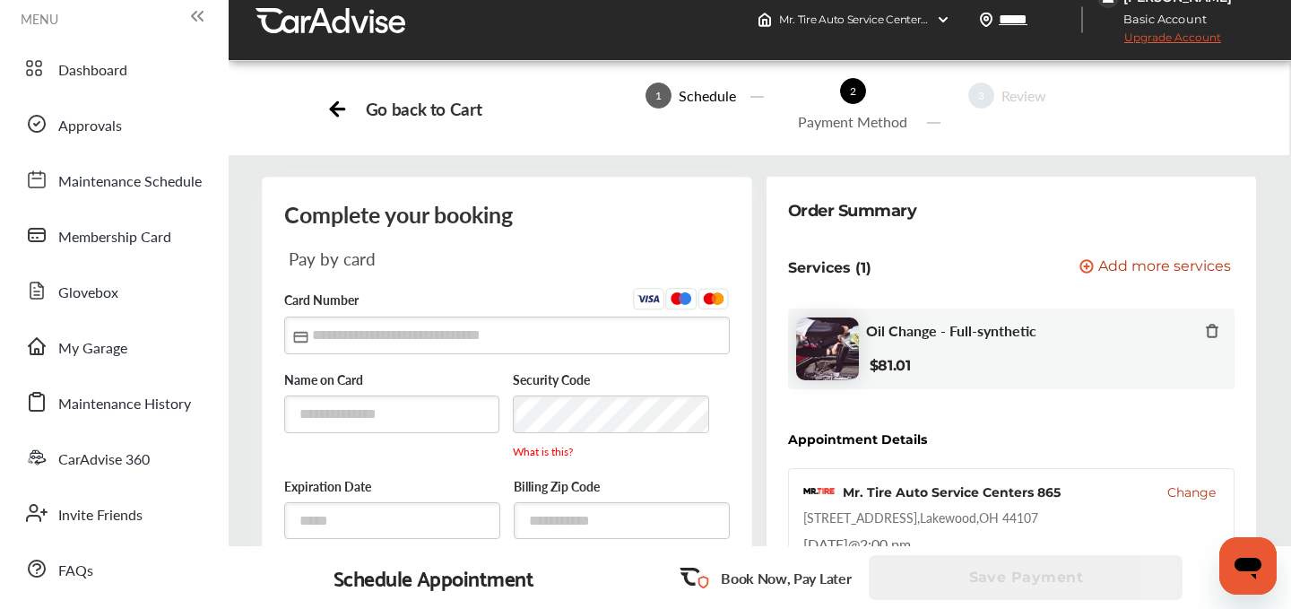
scroll to position [23, 0]
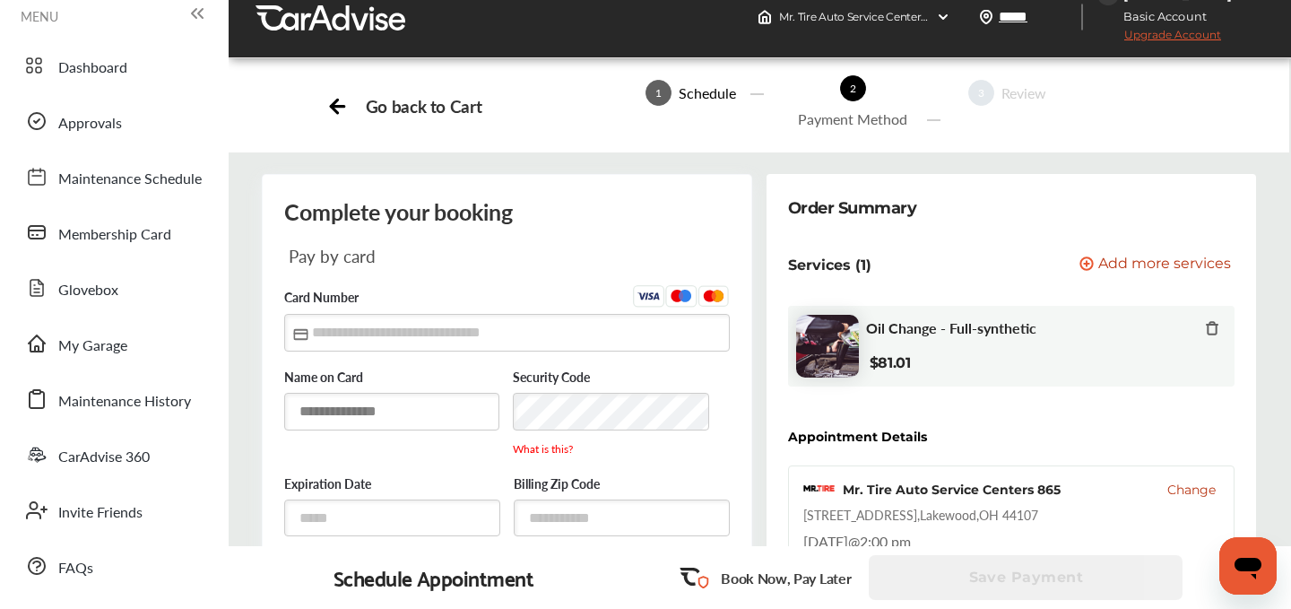
click at [349, 418] on input "text" at bounding box center [392, 411] width 216 height 37
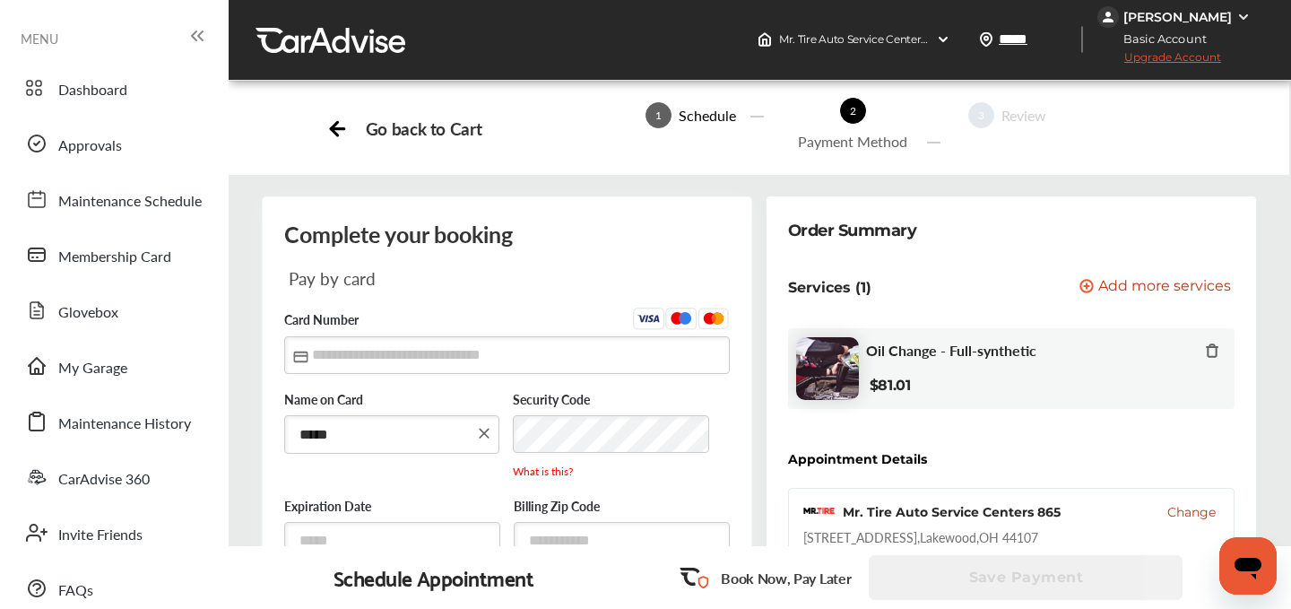
scroll to position [2, 0]
type input "*****"
